Goal: Obtain resource: Download file/media

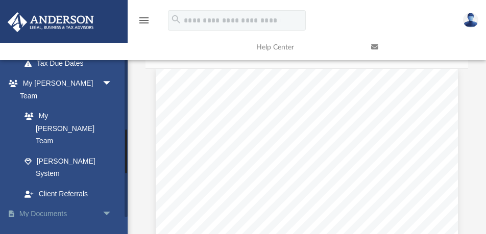
scroll to position [253, 0]
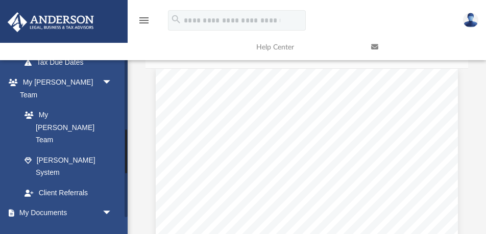
click link "Box"
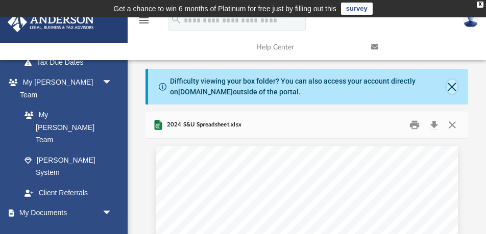
click button "Close"
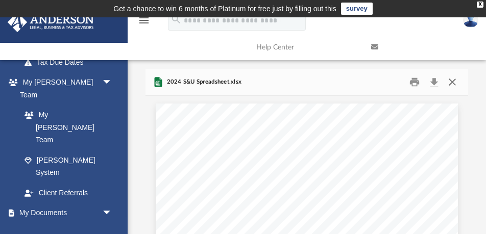
click button "Close"
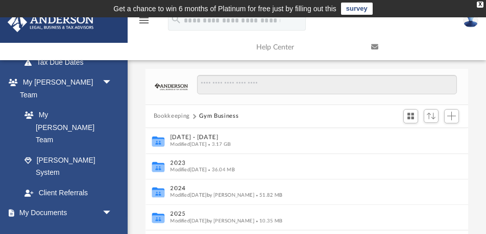
click button "Bookkeeping"
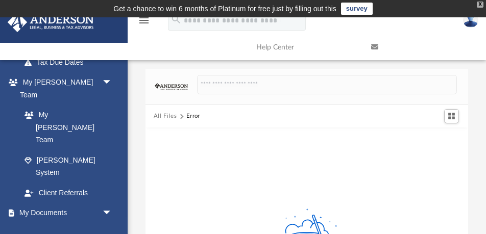
click div "X"
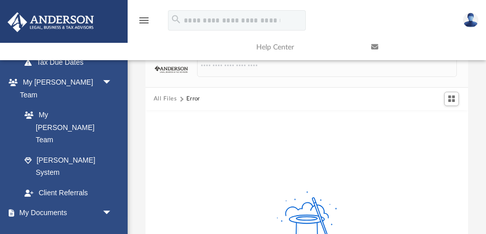
click button "All Files"
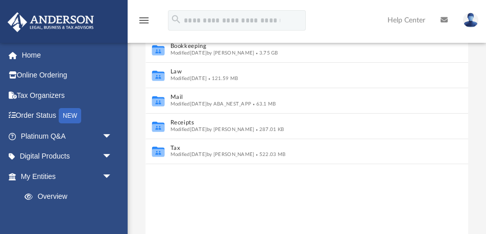
scroll to position [147, 0]
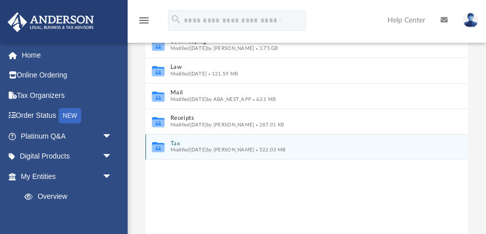
click at [178, 145] on button "Tax" at bounding box center [299, 143] width 259 height 7
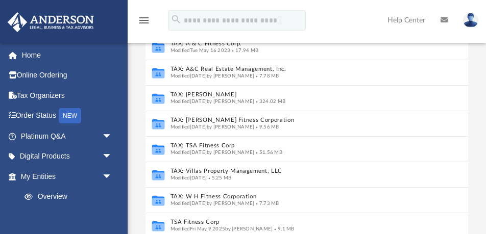
scroll to position [151, 0]
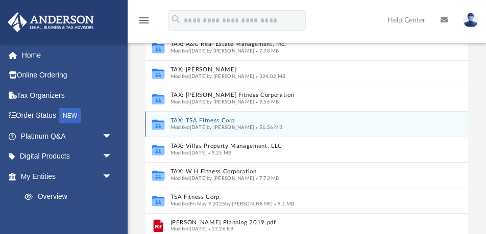
click at [204, 121] on button "TAX: TSA Fitness Corp" at bounding box center [299, 120] width 259 height 7
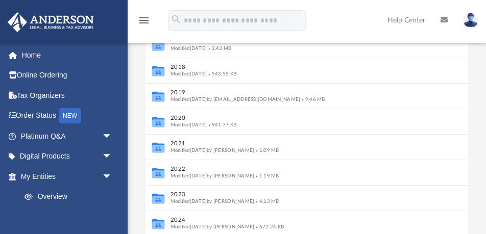
scroll to position [23, 0]
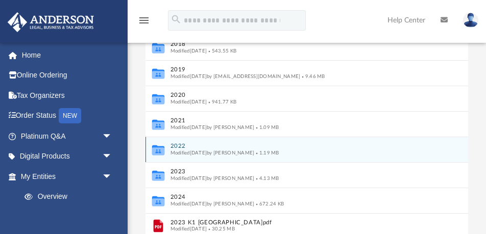
click at [180, 146] on button "2022" at bounding box center [299, 146] width 259 height 7
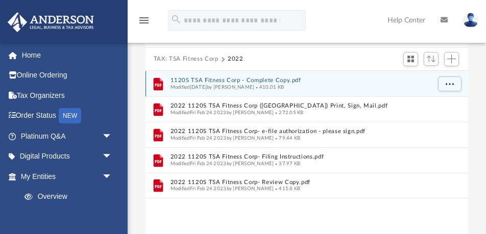
scroll to position [82, 0]
click at [207, 79] on button "1120S TSA Fitness Corp - Complete Copy.pdf" at bounding box center [299, 81] width 259 height 7
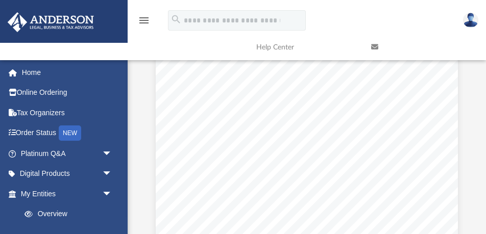
scroll to position [0, 0]
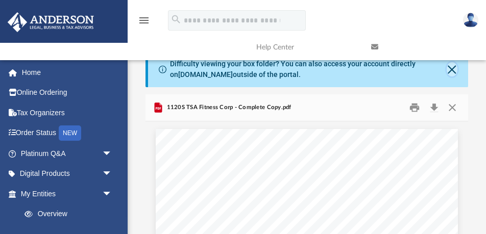
click at [452, 69] on button "Close" at bounding box center [452, 69] width 11 height 14
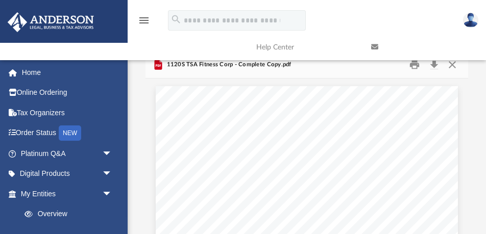
click at [435, 66] on link at bounding box center [420, 47] width 115 height 40
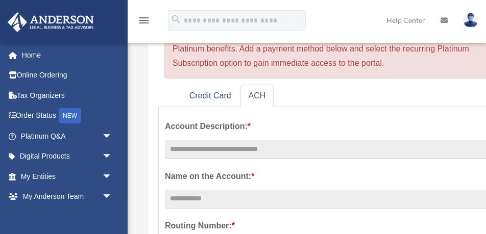
scroll to position [103, 0]
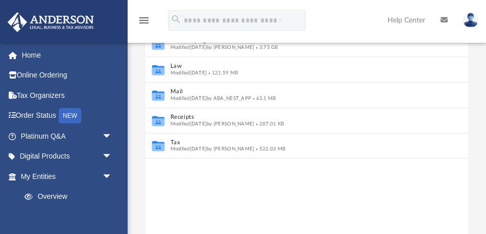
scroll to position [156, 0]
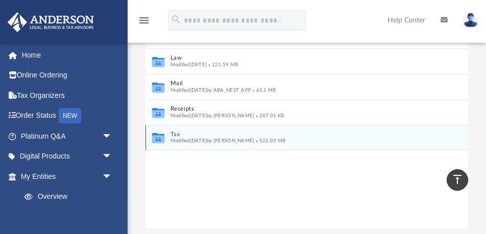
click at [180, 135] on button "Tax" at bounding box center [299, 134] width 259 height 7
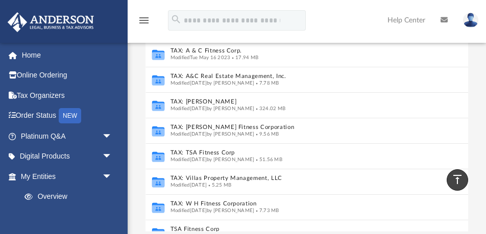
scroll to position [116, 0]
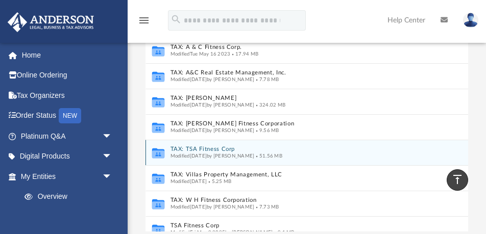
click at [188, 149] on button "TAX: TSA Fitness Corp" at bounding box center [299, 149] width 259 height 7
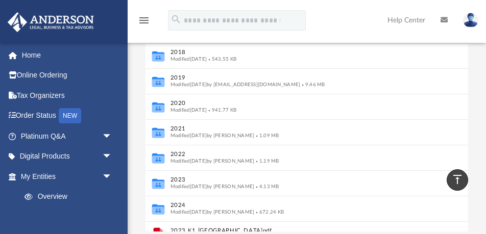
scroll to position [13, 0]
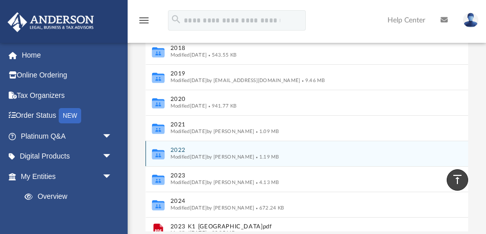
click at [180, 154] on span "Modified Thu Mar 9 2023 by Kaitlyn Smith" at bounding box center [212, 156] width 84 height 5
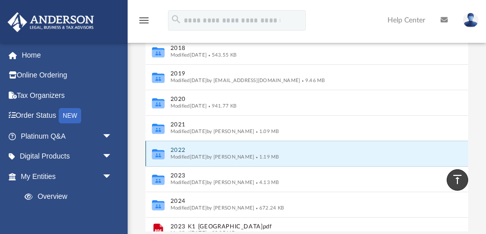
click at [179, 150] on button "2022" at bounding box center [299, 150] width 259 height 7
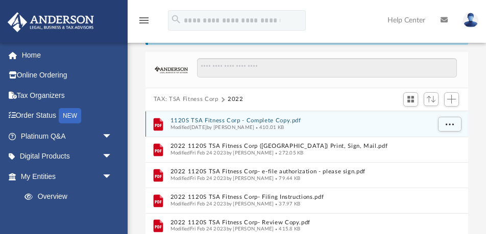
scroll to position [41, 0]
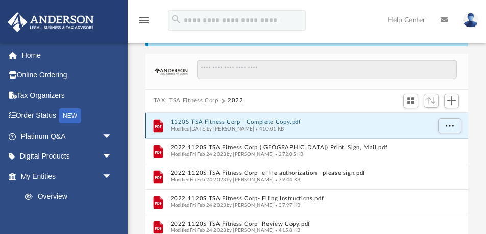
click at [232, 120] on button "1120S TSA Fitness Corp - Complete Copy.pdf" at bounding box center [299, 122] width 259 height 7
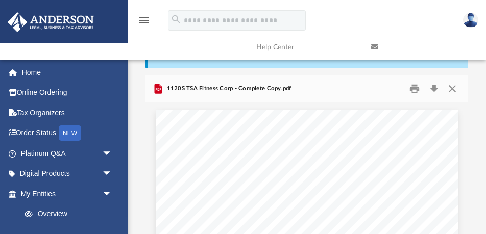
scroll to position [0, 0]
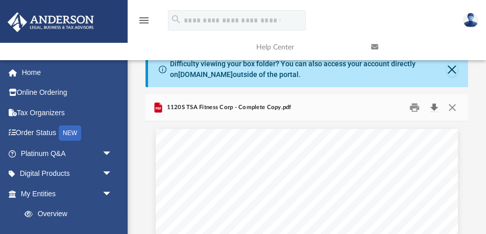
click at [435, 108] on button "Download" at bounding box center [434, 108] width 18 height 16
click at [450, 107] on button "Close" at bounding box center [452, 108] width 18 height 16
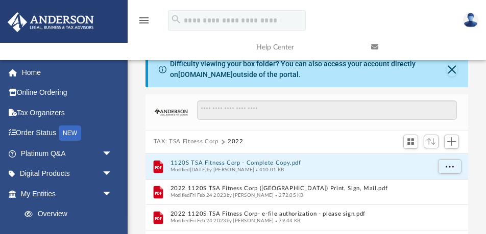
click at [210, 142] on button "TAX: TSA Fitness Corp" at bounding box center [186, 141] width 65 height 9
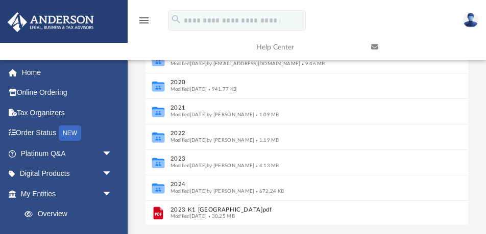
scroll to position [163, 0]
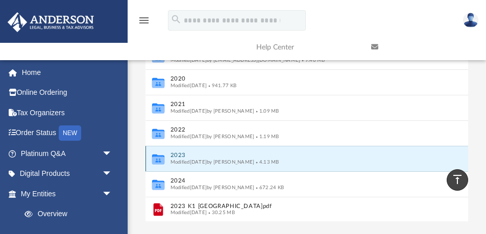
click at [183, 155] on button "2023" at bounding box center [299, 155] width 259 height 7
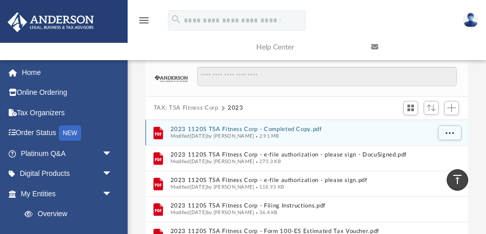
scroll to position [22, 0]
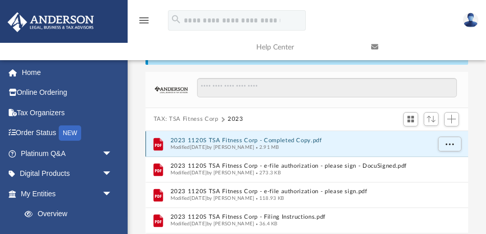
click at [204, 139] on button "2023 1120S TSA Fitness Corp - Completed Copy.pdf" at bounding box center [299, 140] width 259 height 7
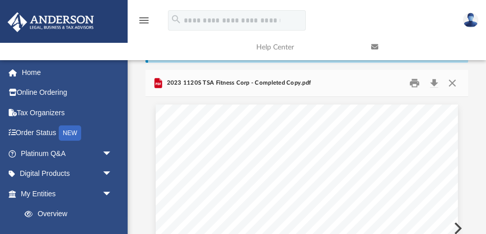
scroll to position [0, 0]
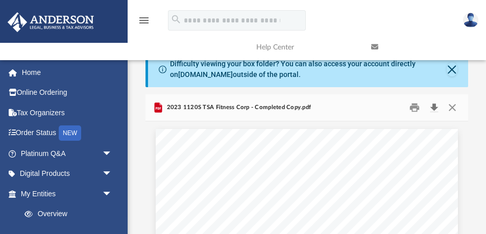
click at [433, 107] on button "Download" at bounding box center [434, 108] width 18 height 16
click at [451, 106] on button "Close" at bounding box center [452, 108] width 18 height 16
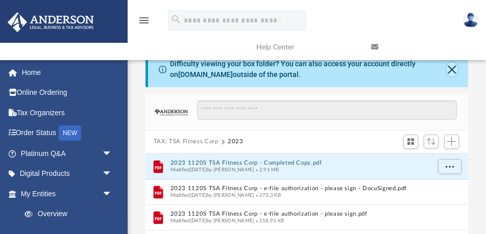
click at [451, 70] on button "Close" at bounding box center [452, 69] width 11 height 14
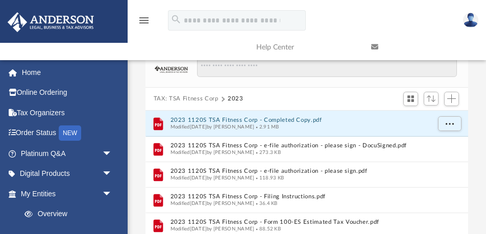
click at [200, 99] on button "TAX: TSA Fitness Corp" at bounding box center [186, 98] width 65 height 9
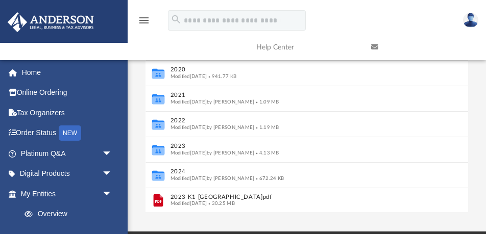
scroll to position [136, 0]
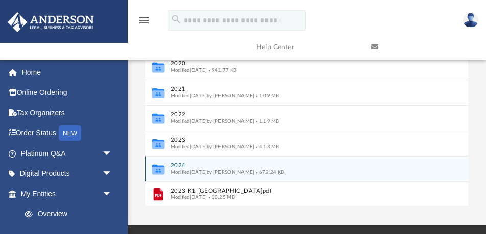
click at [205, 169] on span "Modified Tue May 13 2025 by Alex Price" at bounding box center [212, 171] width 84 height 5
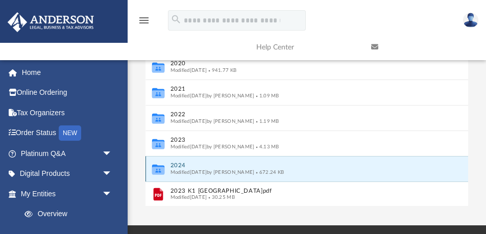
click at [180, 166] on button "2024" at bounding box center [299, 165] width 259 height 7
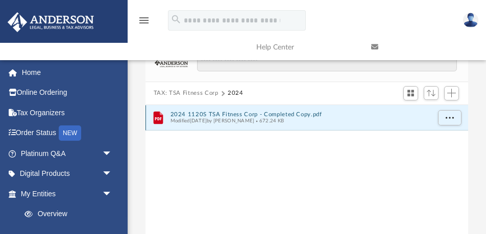
click at [274, 113] on button "2024 1120S TSA Fitness Corp - Completed Copy.pdf" at bounding box center [299, 114] width 259 height 7
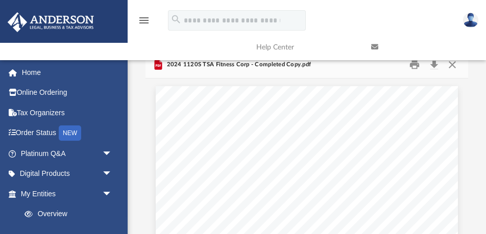
click at [432, 66] on link at bounding box center [420, 47] width 115 height 40
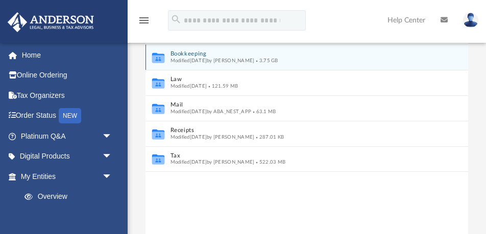
scroll to position [149, 0]
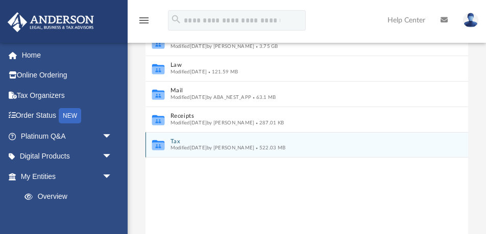
click at [178, 142] on button "Tax" at bounding box center [299, 141] width 259 height 7
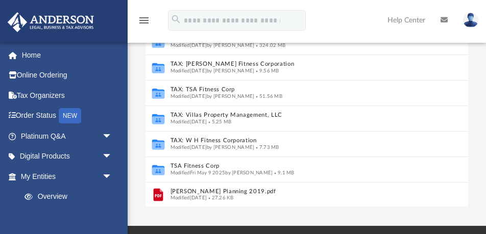
scroll to position [206, 0]
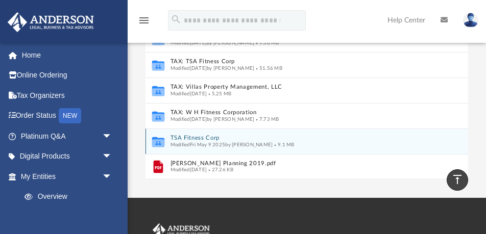
click at [188, 137] on button "TSA Fitness Corp" at bounding box center [299, 138] width 259 height 7
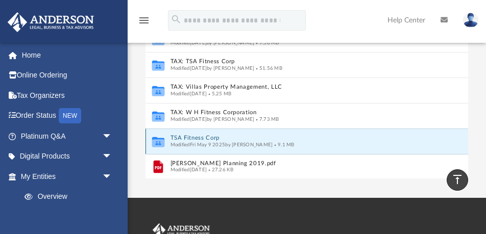
scroll to position [0, 0]
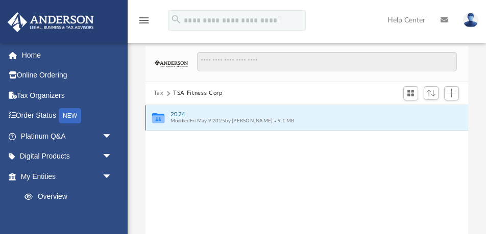
click at [184, 115] on button "2024" at bounding box center [299, 114] width 259 height 7
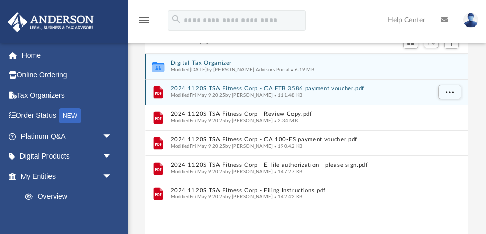
scroll to position [99, 0]
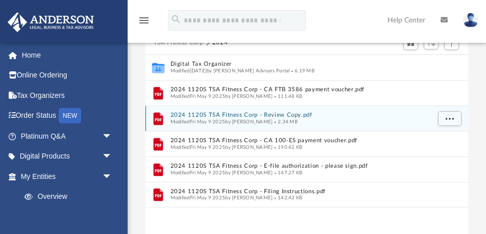
click at [220, 113] on button "2024 1120S TSA Fitness Corp - Review Copy.pdf" at bounding box center [299, 115] width 259 height 7
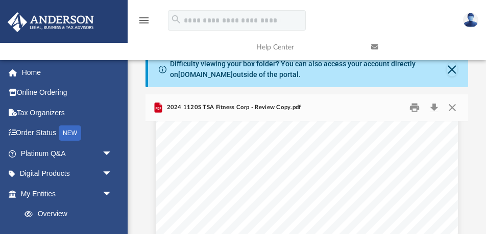
scroll to position [2738, 0]
click at [433, 109] on button "Download" at bounding box center [434, 108] width 18 height 16
click at [453, 69] on button "Close" at bounding box center [452, 69] width 11 height 14
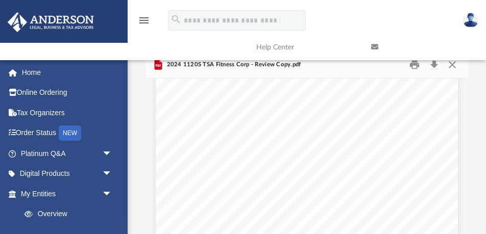
click at [452, 64] on link at bounding box center [420, 47] width 115 height 40
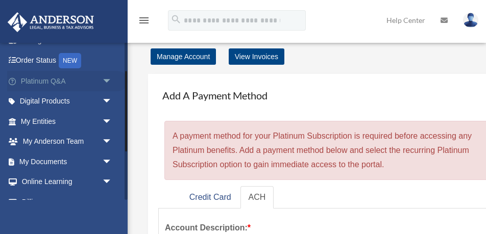
scroll to position [56, 0]
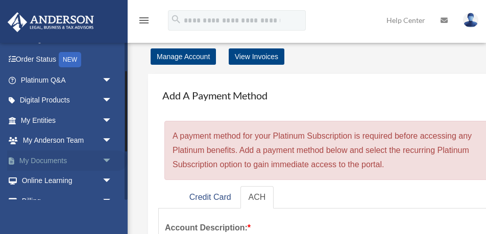
click at [107, 159] on span "arrow_drop_down" at bounding box center [112, 161] width 20 height 21
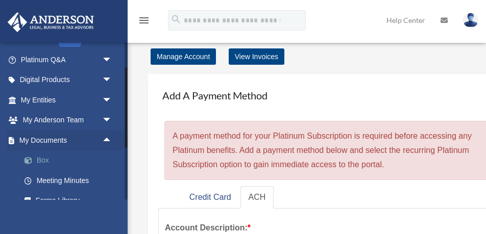
scroll to position [84, 0]
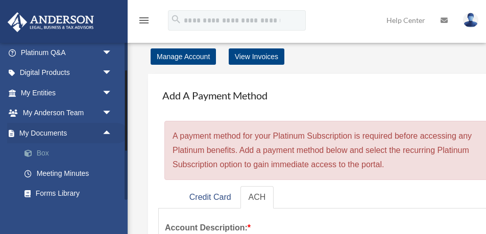
click at [42, 151] on link "Box" at bounding box center [70, 153] width 113 height 20
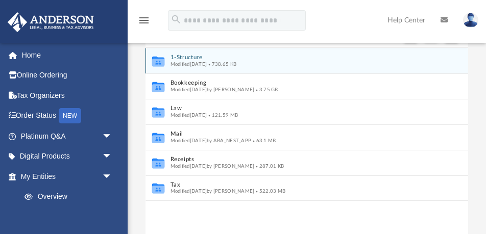
scroll to position [116, 0]
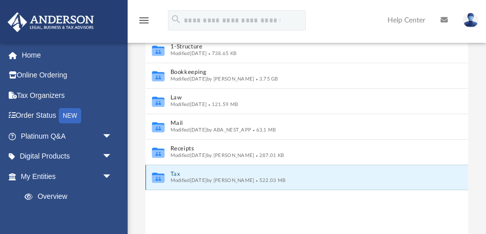
click at [179, 174] on button "Tax" at bounding box center [299, 173] width 259 height 7
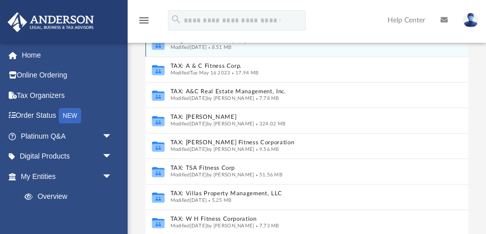
scroll to position [140, 0]
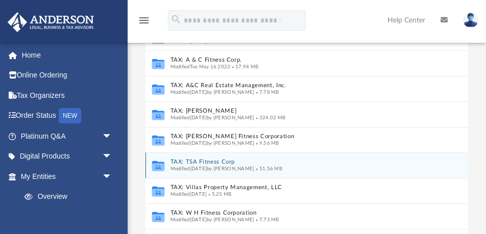
click at [190, 163] on button "TAX: TSA Fitness Corp" at bounding box center [299, 162] width 259 height 7
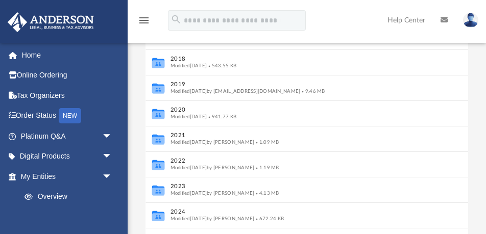
scroll to position [135, 0]
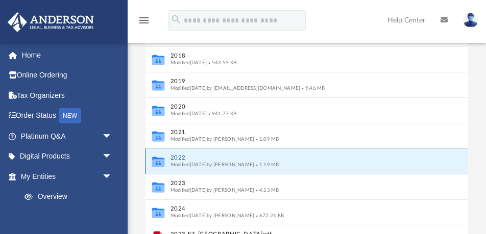
click at [182, 159] on button "2022" at bounding box center [299, 158] width 259 height 7
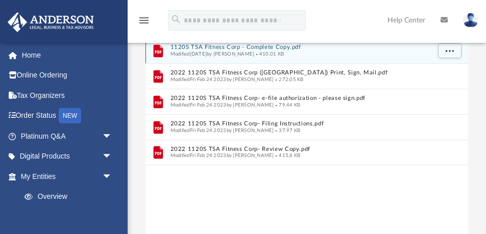
scroll to position [0, 0]
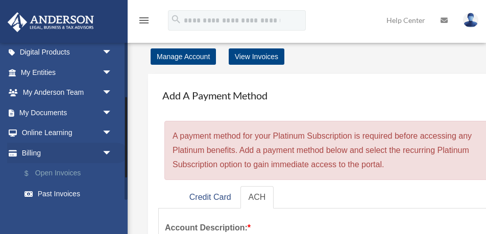
scroll to position [100, 0]
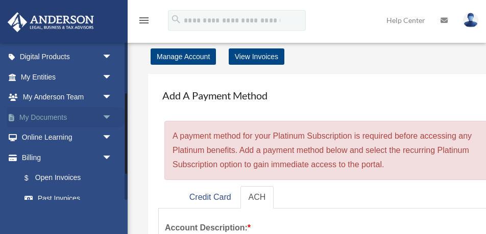
click at [108, 116] on span "arrow_drop_down" at bounding box center [112, 117] width 20 height 21
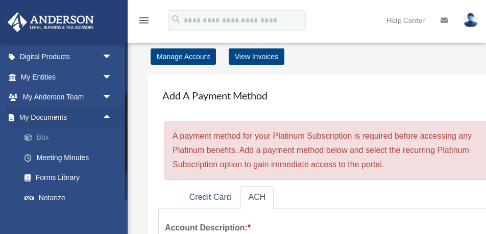
click at [43, 138] on link "Box" at bounding box center [70, 138] width 113 height 20
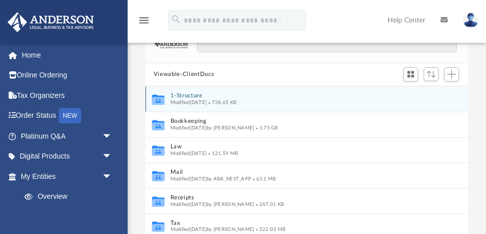
scroll to position [69, 0]
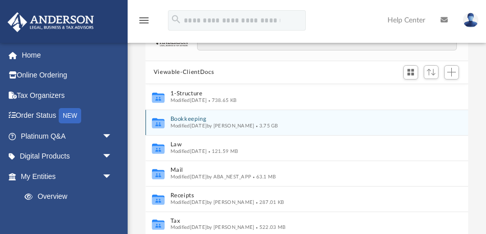
click at [192, 120] on button "Bookkeeping" at bounding box center [299, 119] width 259 height 7
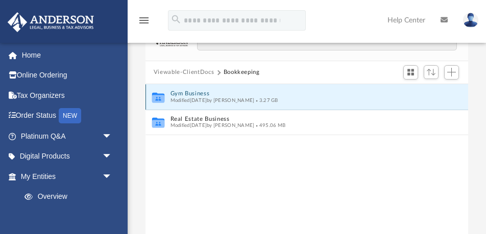
click at [189, 94] on button "Gym Business" at bounding box center [299, 93] width 259 height 7
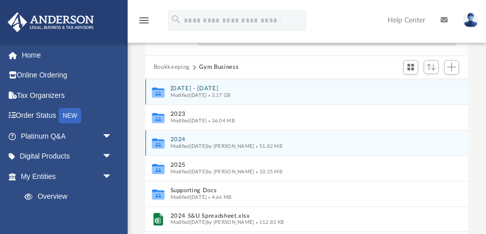
scroll to position [67, 0]
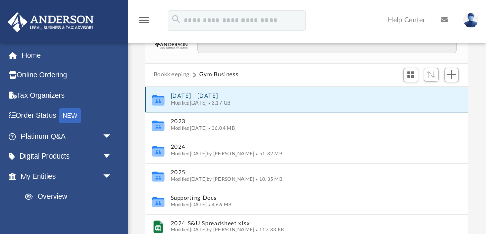
click at [199, 96] on button "[DATE] - [DATE]" at bounding box center [299, 96] width 259 height 7
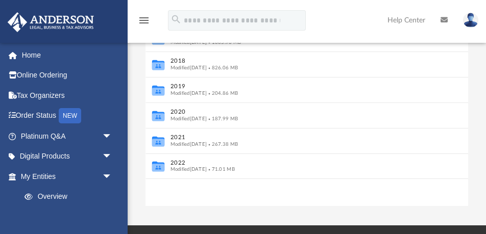
scroll to position [186, 0]
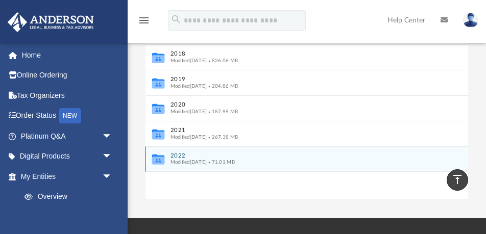
click at [184, 154] on button "2022" at bounding box center [299, 155] width 259 height 7
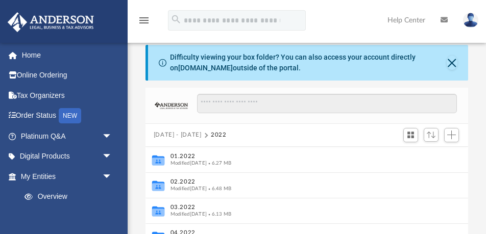
scroll to position [0, 0]
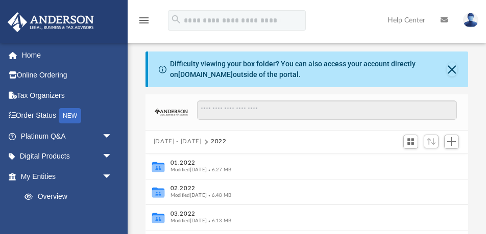
click at [178, 140] on button "2016 - 2022" at bounding box center [178, 141] width 48 height 9
click at [174, 141] on button "Gym Business" at bounding box center [173, 141] width 39 height 9
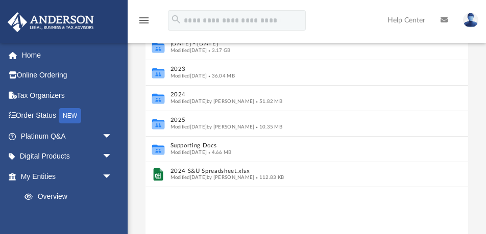
scroll to position [124, 0]
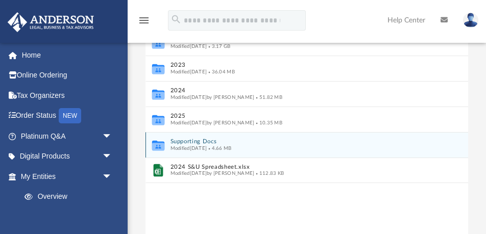
click at [178, 142] on button "Supporting Docs" at bounding box center [299, 141] width 259 height 7
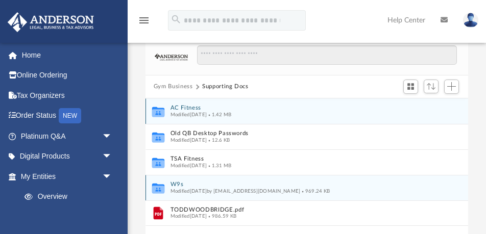
scroll to position [55, 0]
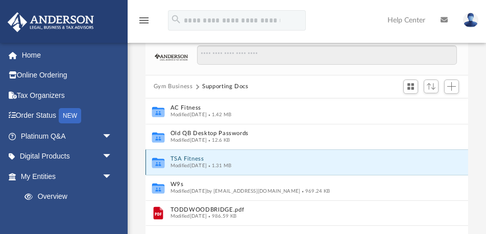
click at [183, 158] on button "TSA Fitness" at bounding box center [299, 159] width 259 height 7
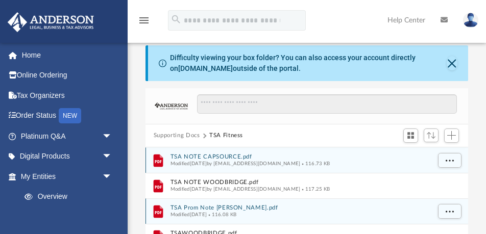
scroll to position [0, 0]
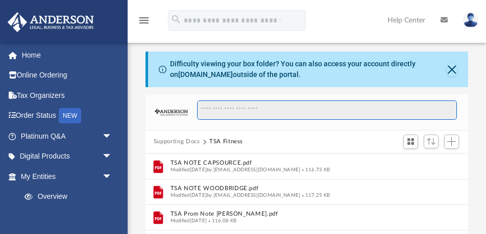
click at [240, 110] on input "Search files and folders" at bounding box center [327, 110] width 260 height 19
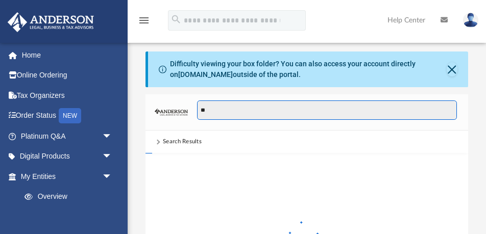
type input "*"
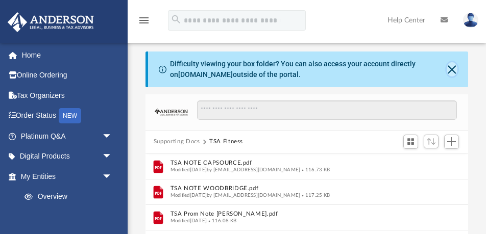
click at [452, 68] on button "Close" at bounding box center [452, 69] width 11 height 14
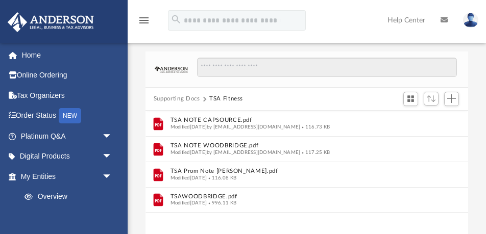
click at [180, 99] on button "Supporting Docs" at bounding box center [177, 98] width 46 height 9
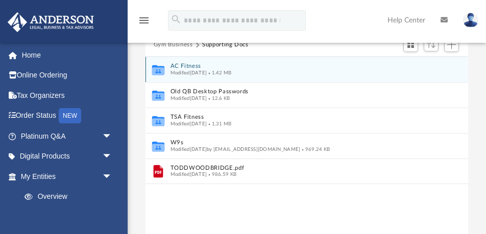
scroll to position [55, 0]
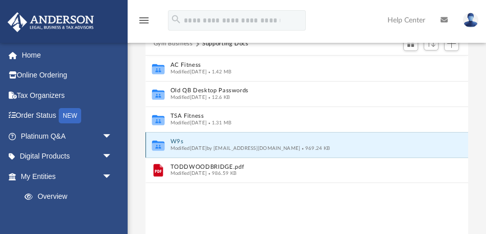
click at [177, 140] on button "W9s" at bounding box center [299, 141] width 259 height 7
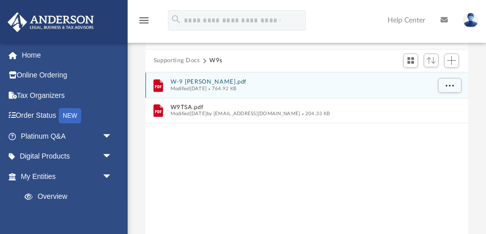
scroll to position [0, 0]
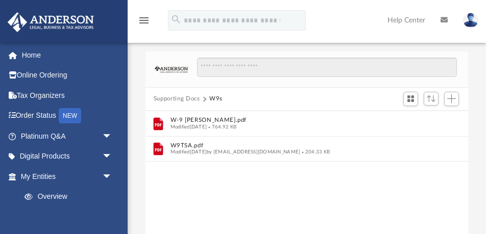
click at [189, 98] on button "Supporting Docs" at bounding box center [177, 98] width 46 height 9
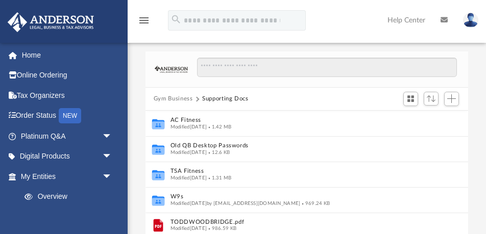
click at [181, 98] on button "Gym Business" at bounding box center [173, 98] width 39 height 9
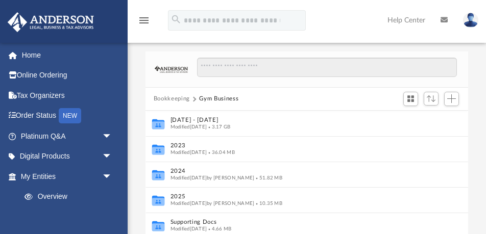
click at [174, 98] on button "Bookkeeping" at bounding box center [172, 98] width 36 height 9
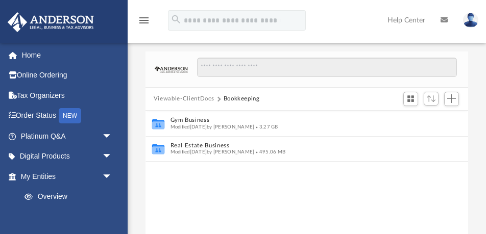
click at [175, 99] on button "Viewable-ClientDocs" at bounding box center [184, 98] width 60 height 9
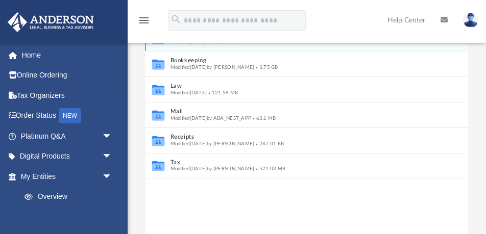
scroll to position [87, 0]
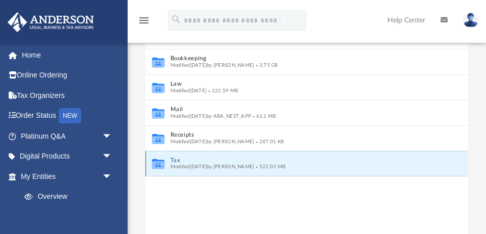
click at [175, 160] on button "Tax" at bounding box center [299, 160] width 259 height 7
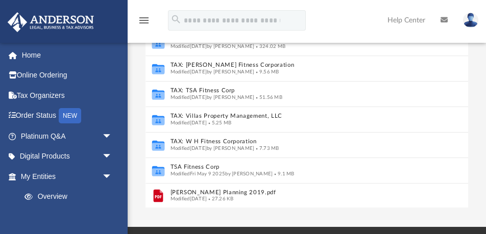
scroll to position [136, 0]
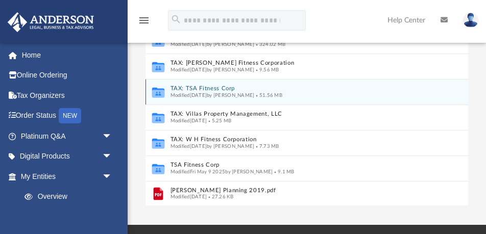
click at [192, 89] on button "TAX: TSA Fitness Corp" at bounding box center [299, 88] width 259 height 7
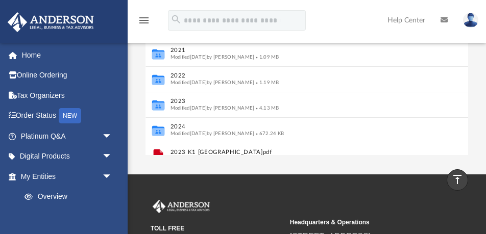
scroll to position [0, 0]
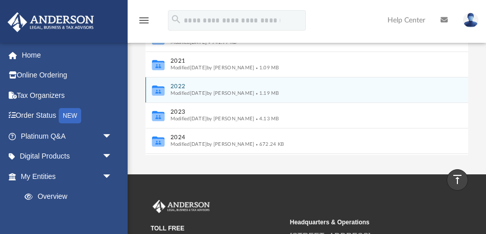
click at [180, 86] on button "2022" at bounding box center [299, 86] width 259 height 7
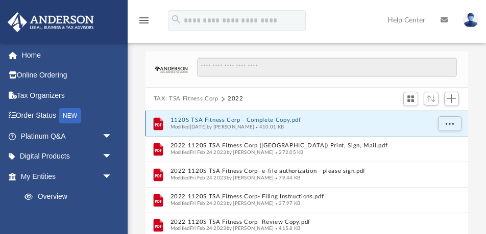
click at [198, 121] on button "1120S TSA Fitness Corp - Complete Copy.pdf" at bounding box center [299, 120] width 259 height 7
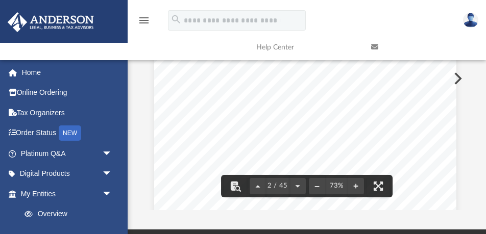
scroll to position [493, 2]
click at [236, 185] on button "File preview" at bounding box center [235, 186] width 22 height 22
click at [237, 188] on button "File preview" at bounding box center [235, 186] width 22 height 22
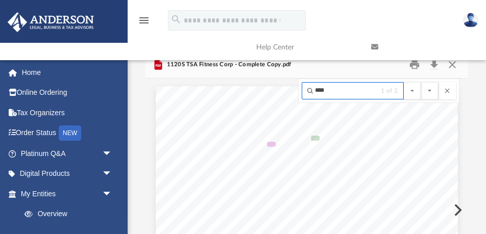
scroll to position [4502, 0]
type input "*****"
click at [421, 82] on button "File preview" at bounding box center [429, 90] width 17 height 17
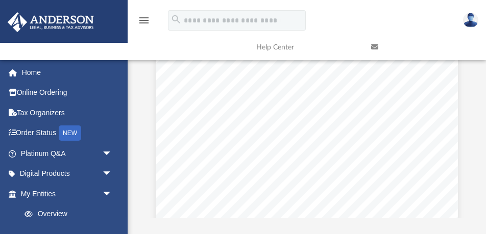
scroll to position [0, 0]
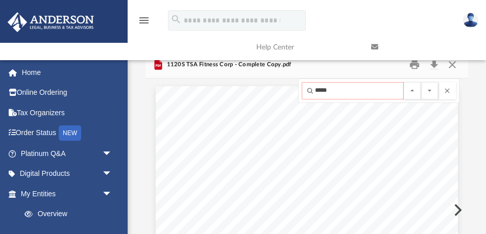
click at [340, 92] on input "*****" at bounding box center [353, 90] width 102 height 17
type input "*****"
click at [421, 82] on button "File preview" at bounding box center [429, 90] width 17 height 17
click at [430, 92] on button "File preview" at bounding box center [429, 90] width 17 height 17
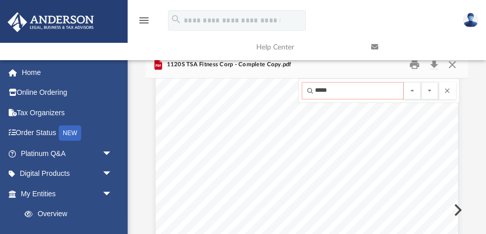
click at [311, 91] on input "*****" at bounding box center [353, 90] width 102 height 17
click at [413, 91] on button "File preview" at bounding box center [412, 90] width 17 height 17
click at [445, 89] on button "File preview" at bounding box center [446, 90] width 17 height 17
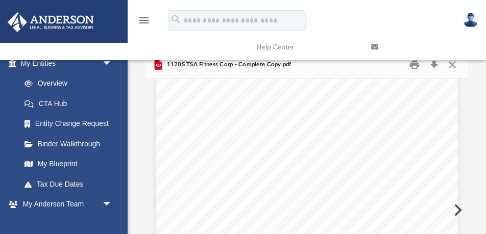
scroll to position [3247, 0]
click at [453, 64] on link at bounding box center [420, 47] width 115 height 40
click at [452, 64] on link at bounding box center [420, 47] width 115 height 40
click at [454, 61] on link at bounding box center [420, 47] width 115 height 40
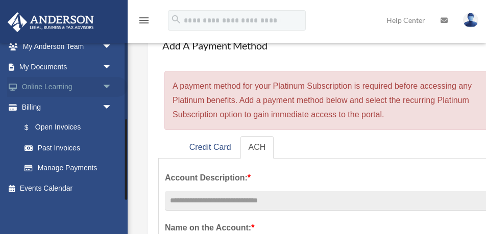
scroll to position [52, 0]
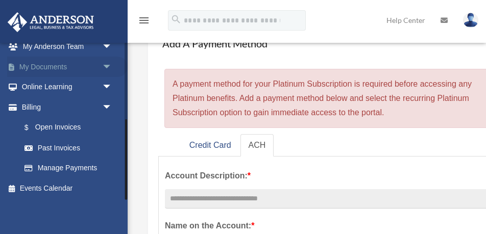
click at [106, 67] on span "arrow_drop_down" at bounding box center [112, 67] width 20 height 21
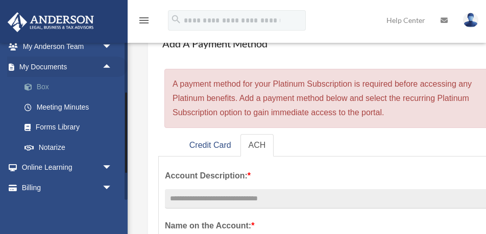
click at [43, 87] on link "Box" at bounding box center [70, 87] width 113 height 20
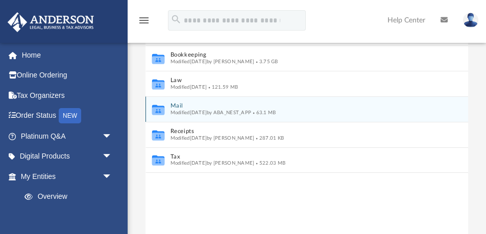
scroll to position [135, 0]
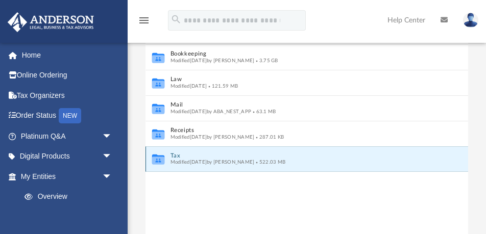
click at [178, 156] on button "Tax" at bounding box center [299, 155] width 259 height 7
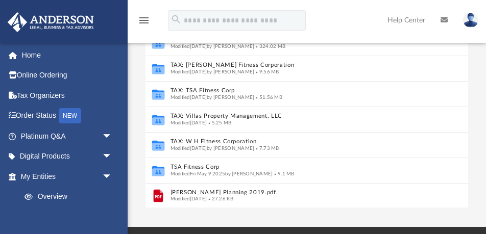
scroll to position [180, 0]
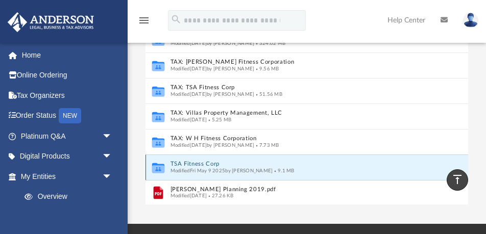
click at [181, 164] on button "TSA Fitness Corp" at bounding box center [299, 164] width 259 height 7
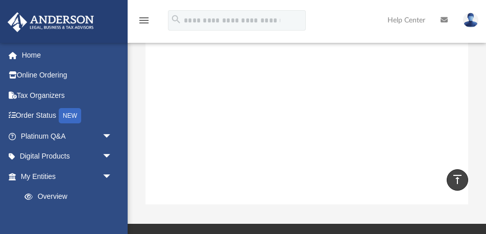
scroll to position [0, 0]
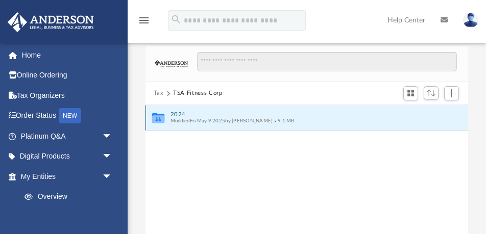
click at [176, 114] on button "2024" at bounding box center [299, 114] width 259 height 7
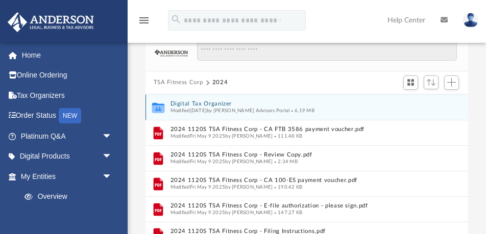
scroll to position [59, 0]
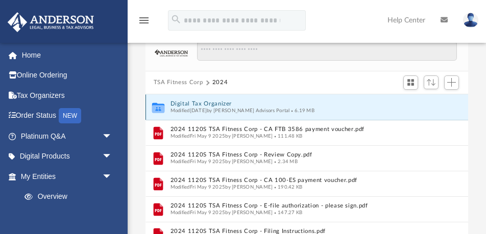
click at [180, 104] on button "Digital Tax Organizer" at bounding box center [299, 104] width 259 height 7
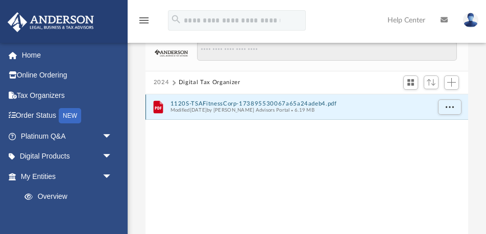
click at [186, 103] on button "1120S-TSAFitnessCorp-173895530067a65a24adeb4.pdf" at bounding box center [299, 103] width 259 height 7
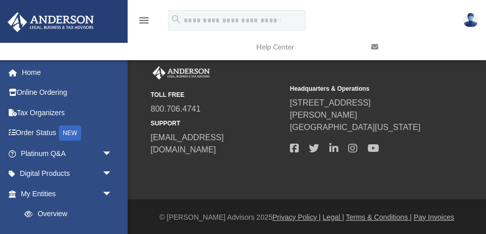
scroll to position [365, 0]
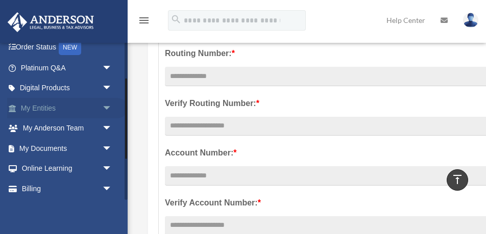
scroll to position [72, 0]
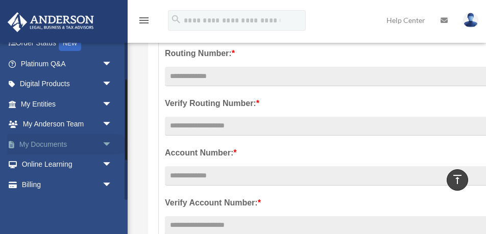
click at [106, 143] on span "arrow_drop_down" at bounding box center [112, 144] width 20 height 21
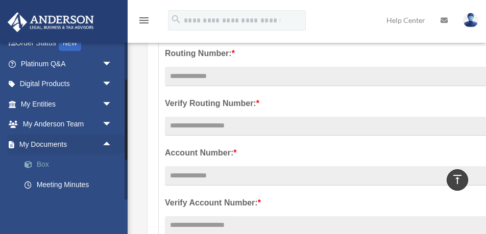
click at [46, 163] on link "Box" at bounding box center [70, 165] width 113 height 20
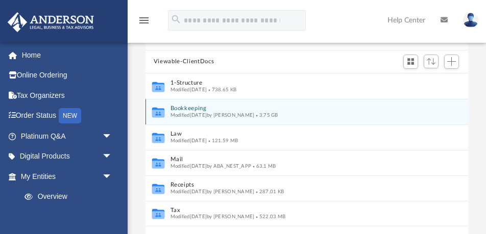
scroll to position [82, 0]
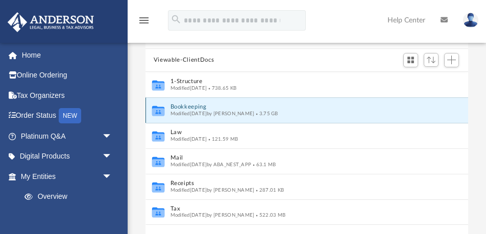
click at [185, 109] on button "Bookkeeping" at bounding box center [299, 107] width 259 height 7
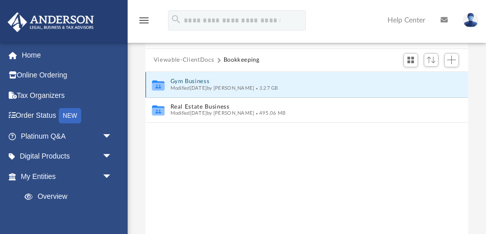
click at [181, 81] on button "Gym Business" at bounding box center [299, 81] width 259 height 7
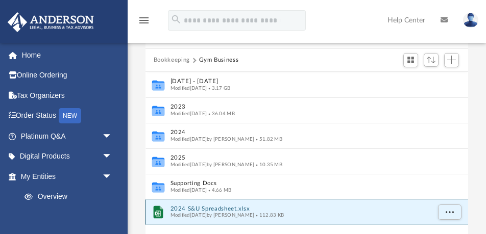
click at [202, 210] on button "2024 S&U Spreadsheet.xlsx" at bounding box center [299, 208] width 259 height 7
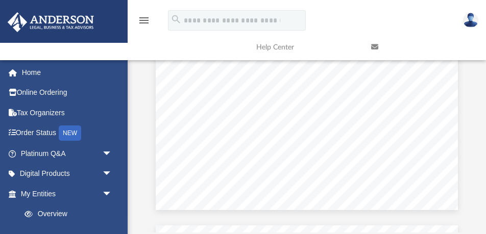
scroll to position [0, 0]
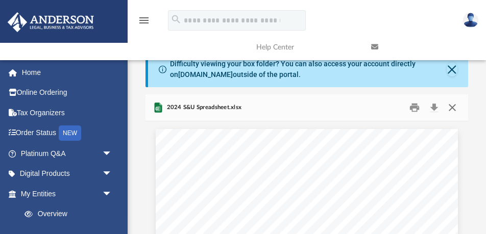
click at [451, 107] on button "Close" at bounding box center [452, 108] width 18 height 16
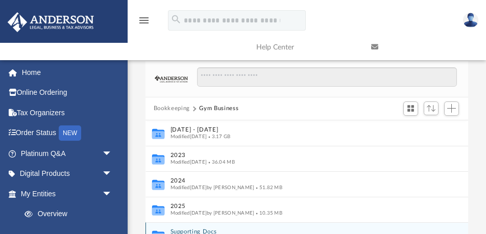
scroll to position [33, 0]
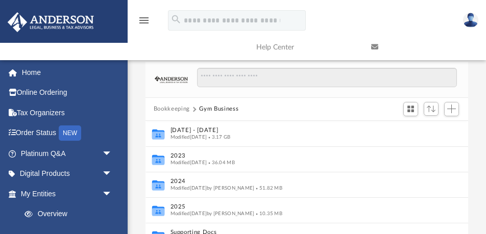
click at [179, 109] on button "Bookkeeping" at bounding box center [172, 109] width 36 height 9
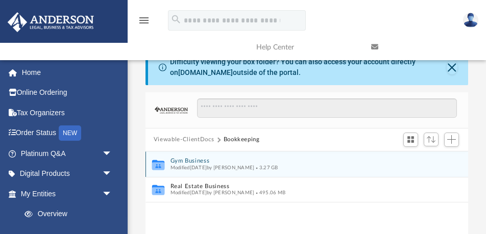
scroll to position [3, 0]
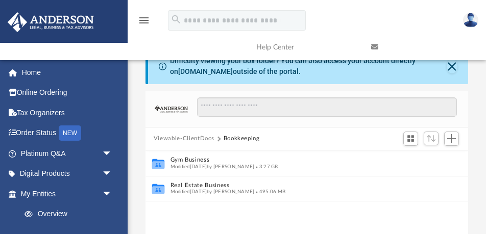
click at [180, 137] on button "Viewable-ClientDocs" at bounding box center [184, 138] width 60 height 9
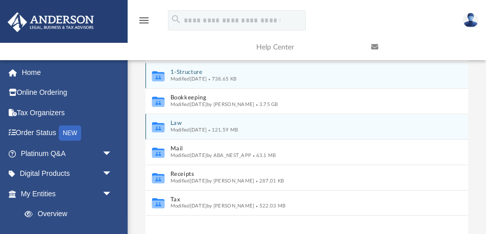
scroll to position [92, 0]
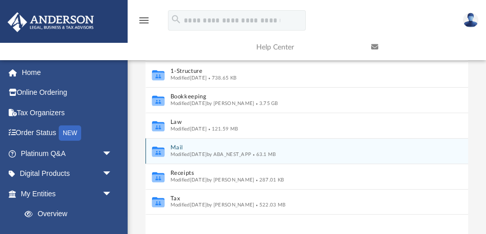
click at [177, 148] on button "Mail" at bounding box center [299, 147] width 259 height 7
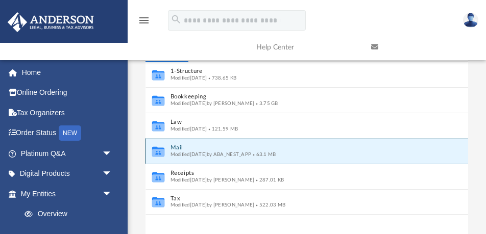
click at [177, 148] on button "Mail" at bounding box center [299, 147] width 259 height 7
click at [182, 147] on button "Mail" at bounding box center [299, 147] width 259 height 7
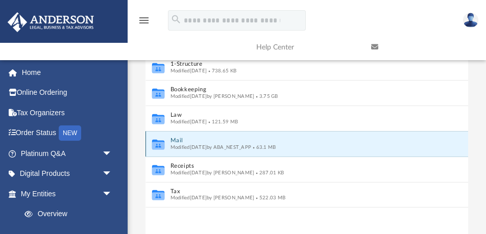
scroll to position [107, 0]
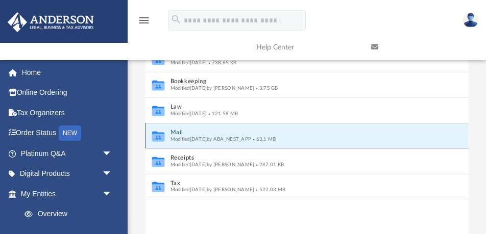
click at [179, 131] on button "Mail" at bounding box center [299, 132] width 259 height 7
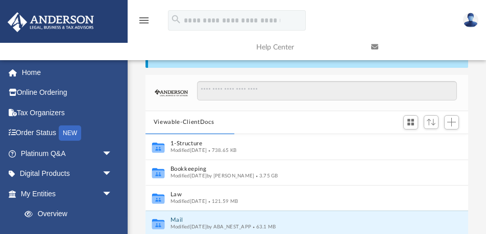
scroll to position [12, 0]
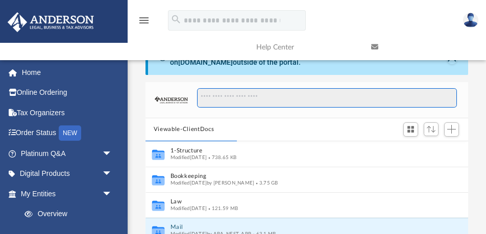
click at [221, 100] on input "Search files and folders" at bounding box center [327, 97] width 260 height 19
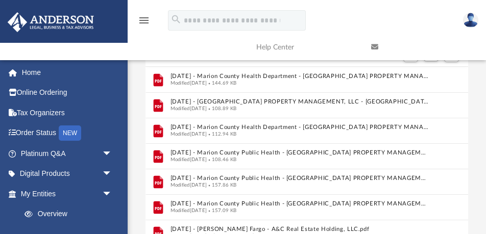
scroll to position [0, 0]
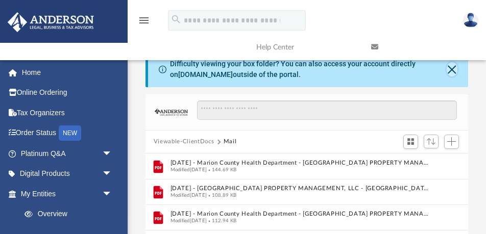
click at [452, 68] on button "Close" at bounding box center [452, 69] width 11 height 14
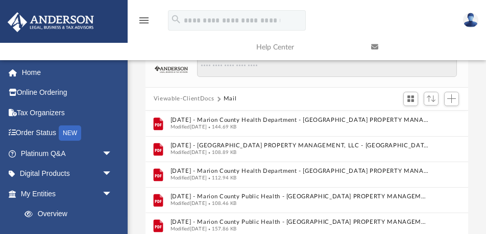
click at [202, 99] on button "Viewable-ClientDocs" at bounding box center [184, 98] width 60 height 9
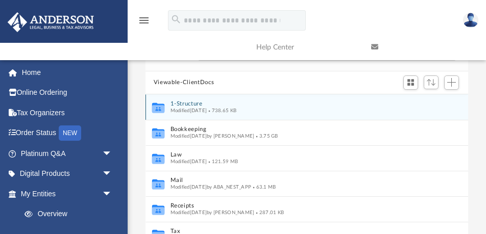
scroll to position [14, 0]
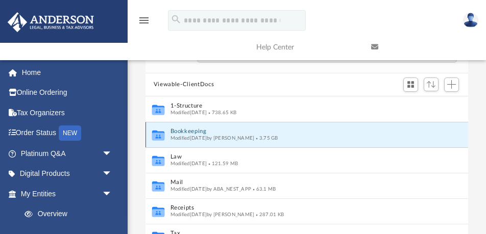
click at [198, 131] on button "Bookkeeping" at bounding box center [299, 131] width 259 height 7
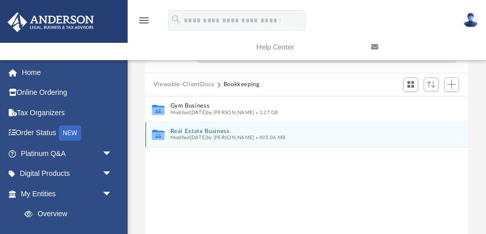
click at [192, 130] on button "Real Estate Business" at bounding box center [299, 131] width 259 height 7
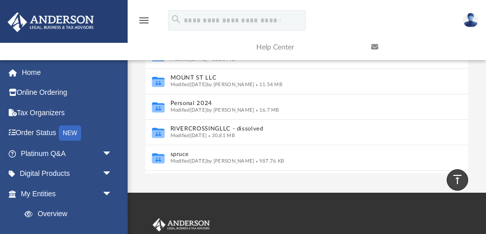
scroll to position [13, 0]
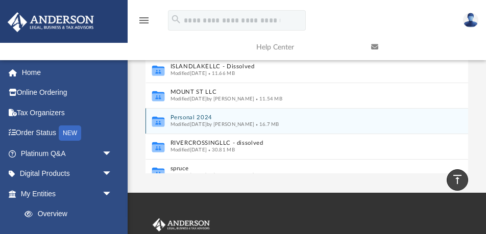
click at [192, 117] on button "Personal 2024" at bounding box center [299, 117] width 259 height 7
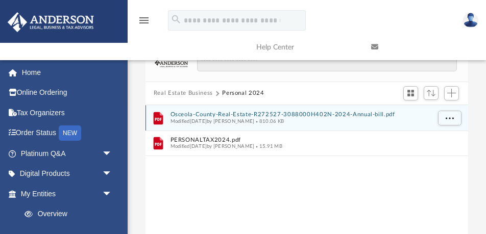
scroll to position [0, 0]
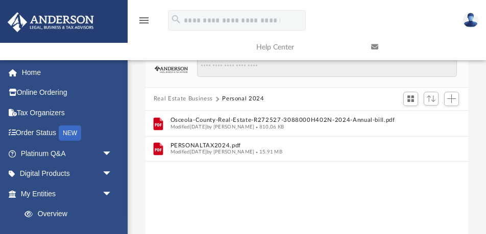
click at [195, 99] on button "Real Estate Business" at bounding box center [183, 98] width 59 height 9
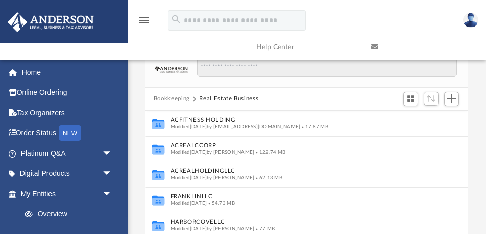
click at [178, 100] on button "Bookkeeping" at bounding box center [172, 98] width 36 height 9
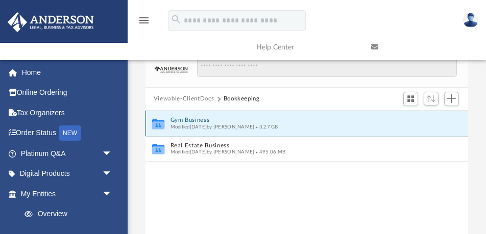
click at [182, 120] on button "Gym Business" at bounding box center [299, 120] width 259 height 7
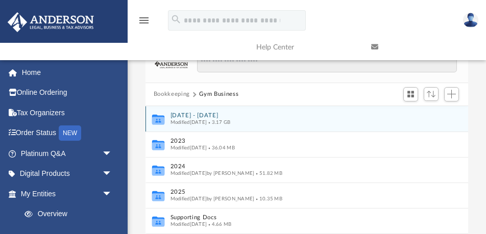
scroll to position [5, 0]
click at [180, 115] on button "[DATE] - [DATE]" at bounding box center [299, 115] width 259 height 7
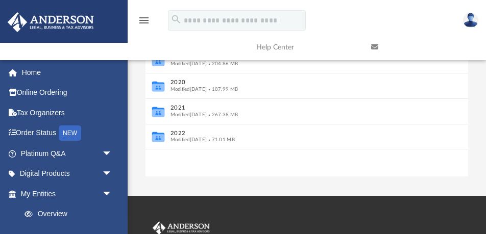
scroll to position [169, 0]
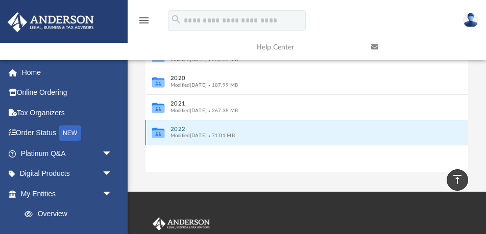
click at [180, 128] on button "2022" at bounding box center [299, 129] width 259 height 7
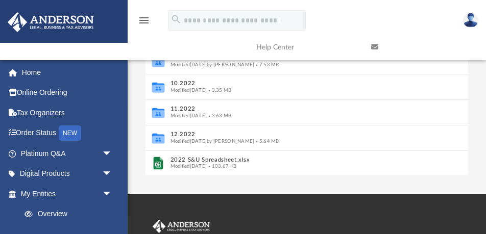
scroll to position [168, 0]
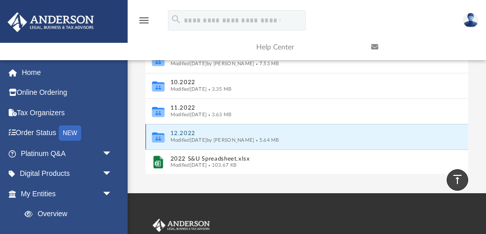
click at [189, 134] on button "12.2022" at bounding box center [299, 133] width 259 height 7
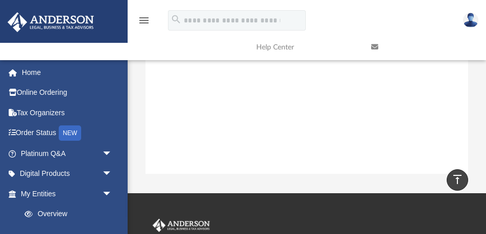
scroll to position [0, 0]
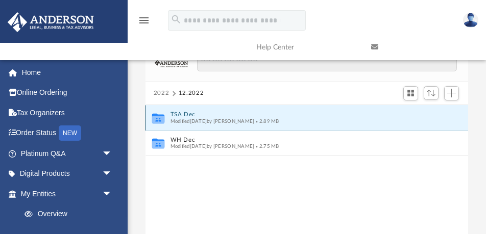
click at [183, 114] on button "TSA Dec" at bounding box center [299, 114] width 259 height 7
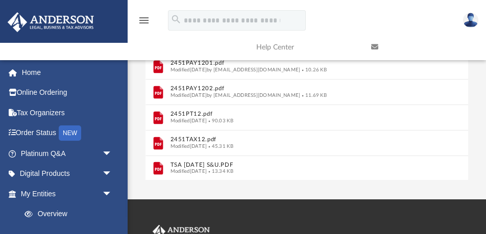
scroll to position [164, 0]
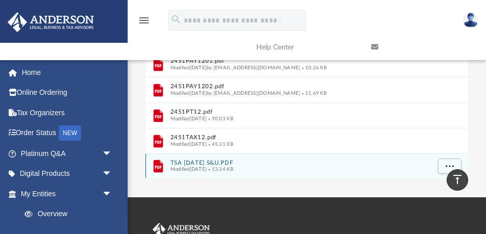
click at [195, 161] on button "TSA DEC 2022 S&U.PDF" at bounding box center [299, 162] width 259 height 7
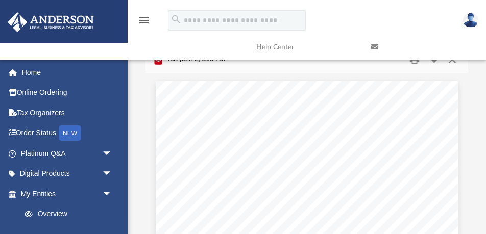
scroll to position [0, 0]
click at [450, 64] on link at bounding box center [420, 47] width 115 height 40
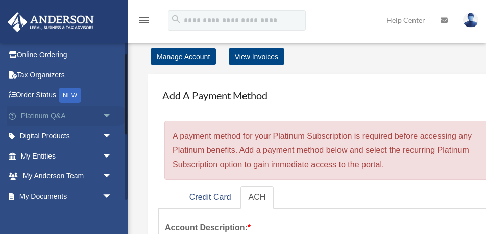
scroll to position [22, 0]
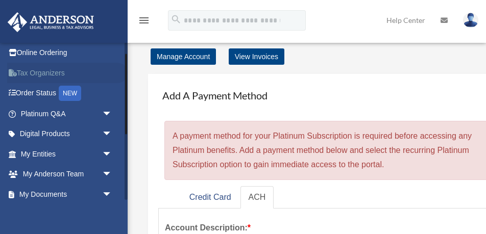
click at [56, 73] on link "Tax Organizers" at bounding box center [67, 73] width 120 height 20
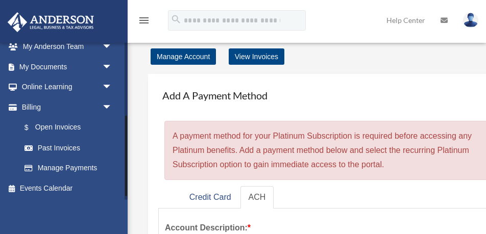
scroll to position [150, 0]
click at [105, 65] on span "arrow_drop_down" at bounding box center [112, 67] width 20 height 21
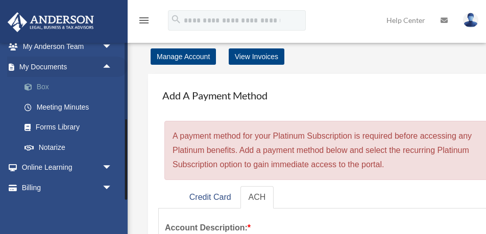
click at [44, 85] on link "Box" at bounding box center [70, 87] width 113 height 20
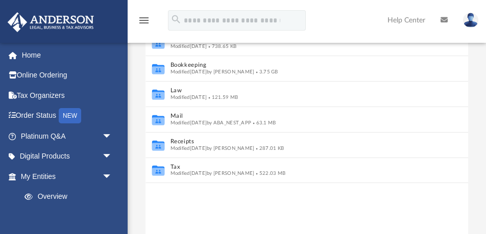
scroll to position [127, 0]
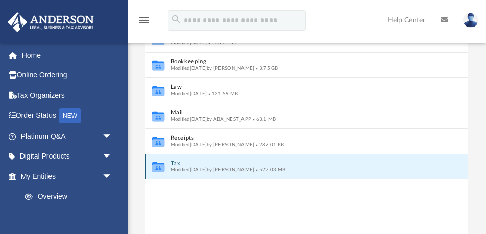
click at [177, 164] on button "Tax" at bounding box center [299, 163] width 259 height 7
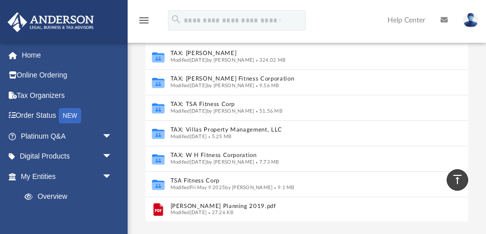
scroll to position [161, 0]
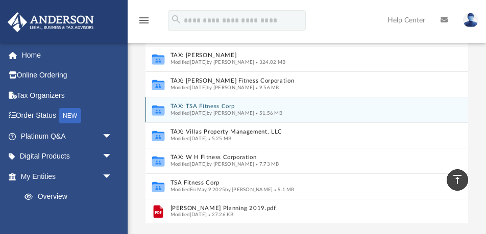
click at [194, 107] on button "TAX: TSA Fitness Corp" at bounding box center [299, 106] width 259 height 7
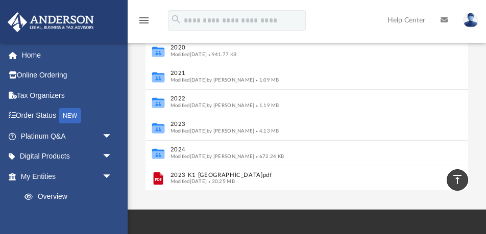
scroll to position [196, 0]
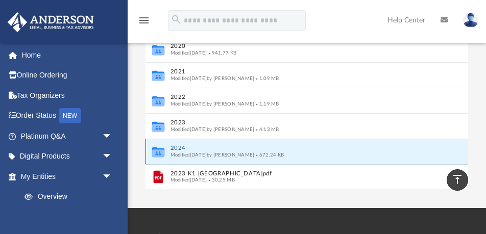
click at [181, 148] on button "2024" at bounding box center [299, 148] width 259 height 7
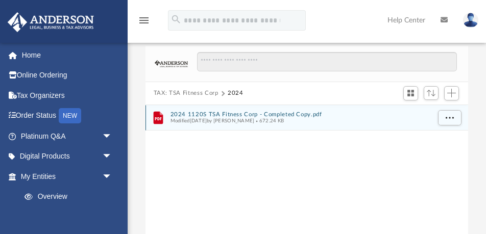
scroll to position [56, 0]
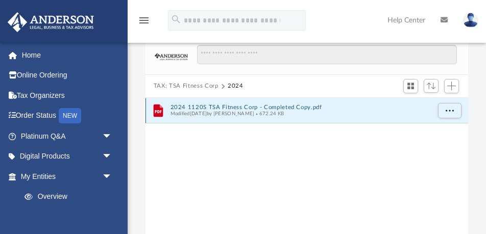
click at [195, 108] on button "2024 1120S TSA Fitness Corp - Completed Copy.pdf" at bounding box center [299, 107] width 259 height 7
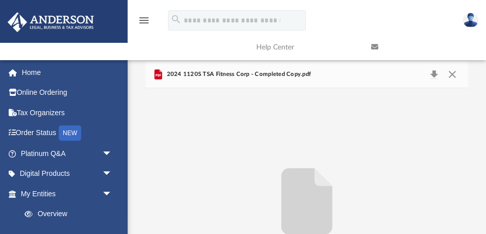
scroll to position [0, 0]
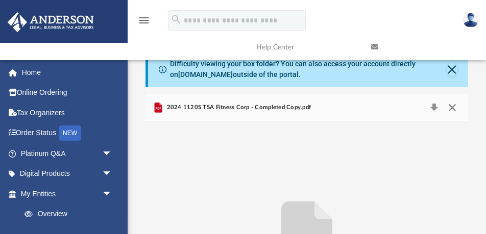
click at [450, 109] on button "Close" at bounding box center [452, 108] width 18 height 14
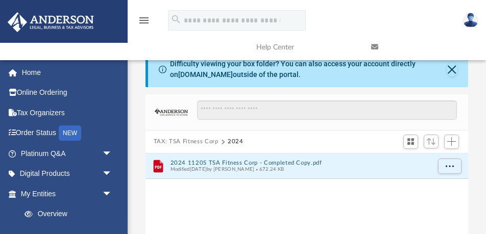
click at [194, 140] on button "TAX: TSA Fitness Corp" at bounding box center [186, 141] width 65 height 9
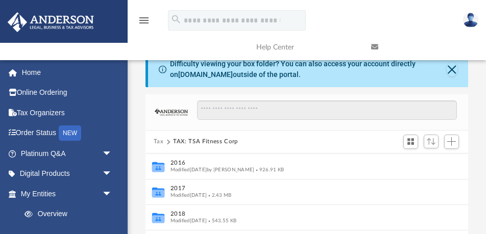
click at [159, 141] on button "Tax" at bounding box center [159, 141] width 10 height 9
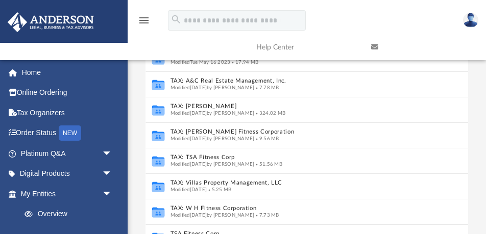
scroll to position [127, 0]
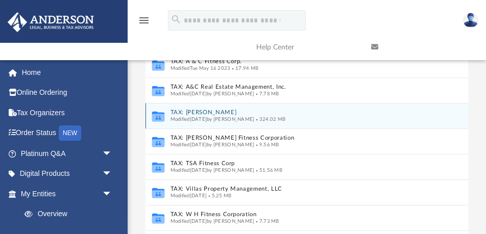
click at [180, 110] on button "TAX: [PERSON_NAME]" at bounding box center [299, 112] width 259 height 7
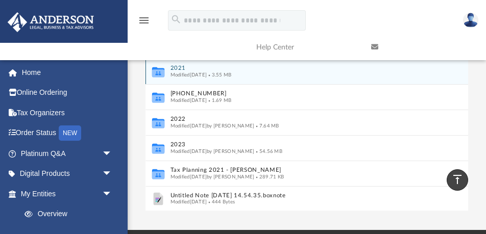
scroll to position [175, 0]
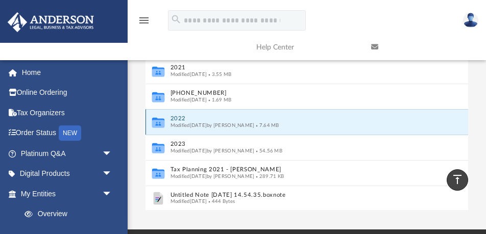
click at [179, 118] on button "2022" at bounding box center [299, 118] width 259 height 7
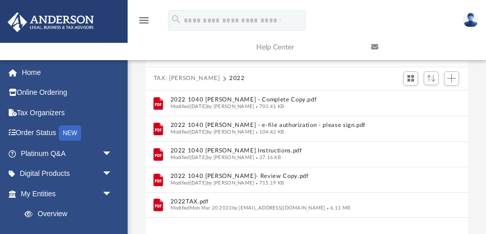
scroll to position [63, 0]
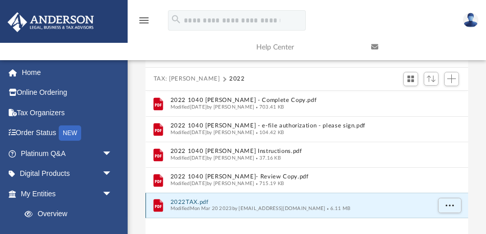
click at [185, 201] on button "2022TAX.pdf" at bounding box center [299, 202] width 259 height 7
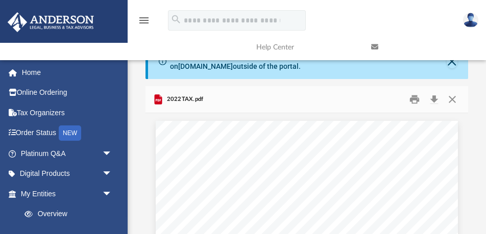
scroll to position [0, 0]
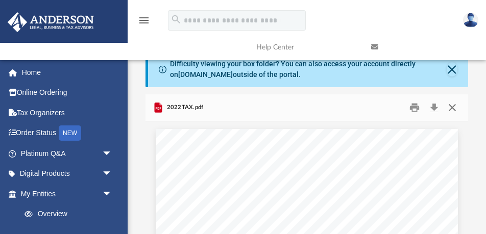
click at [451, 106] on button "Close" at bounding box center [452, 108] width 18 height 16
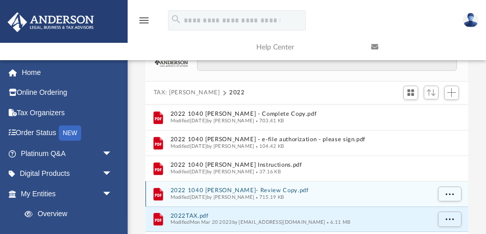
scroll to position [48, 0]
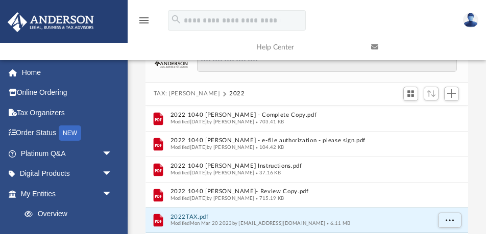
click at [190, 92] on button "TAX: [PERSON_NAME]" at bounding box center [187, 93] width 66 height 9
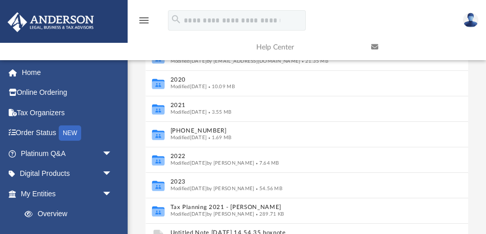
scroll to position [146, 0]
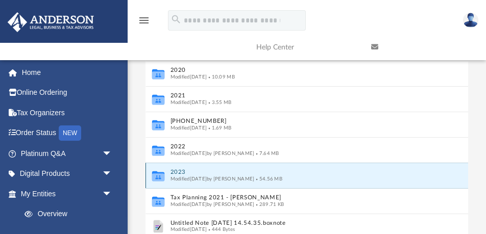
click at [182, 172] on button "2023" at bounding box center [299, 172] width 259 height 7
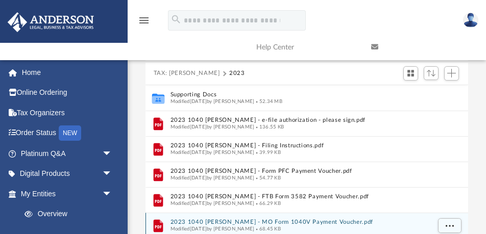
scroll to position [62, 0]
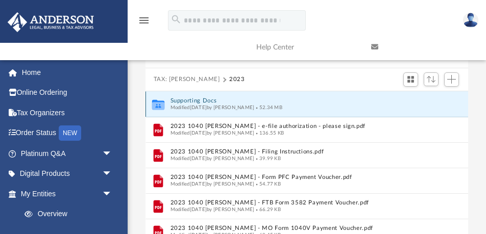
click at [199, 100] on button "Supporting Docs" at bounding box center [299, 100] width 259 height 7
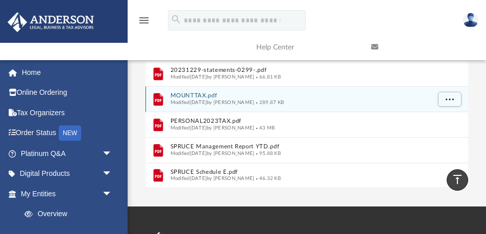
scroll to position [197, 0]
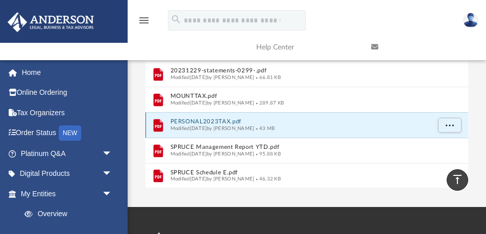
click at [198, 121] on button "PERSONAL2023TAX.pdf" at bounding box center [299, 121] width 259 height 7
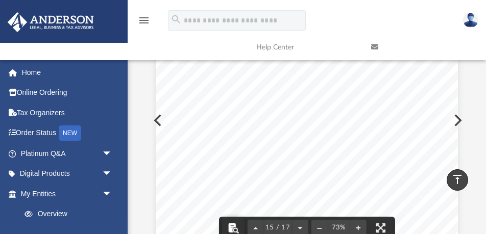
scroll to position [0, 0]
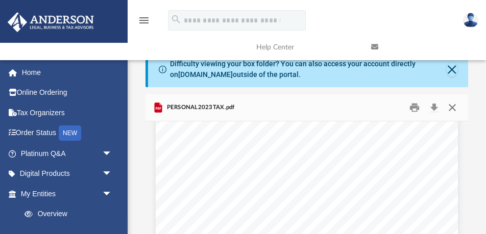
click at [452, 109] on button "Close" at bounding box center [452, 108] width 18 height 16
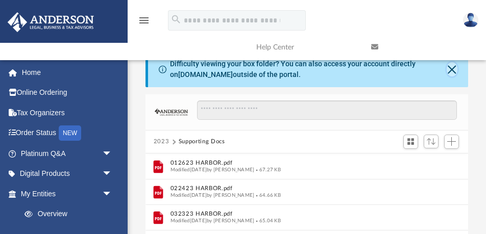
click at [451, 71] on button "Close" at bounding box center [452, 69] width 11 height 14
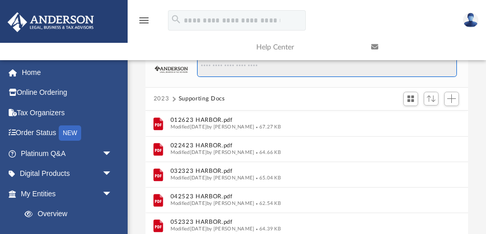
click at [227, 70] on input "Search files and folders" at bounding box center [327, 67] width 260 height 19
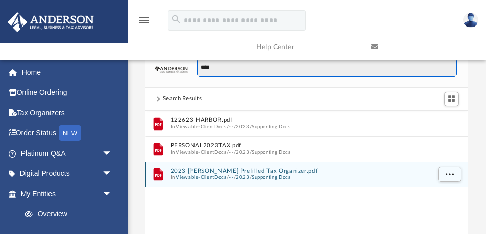
type input "****"
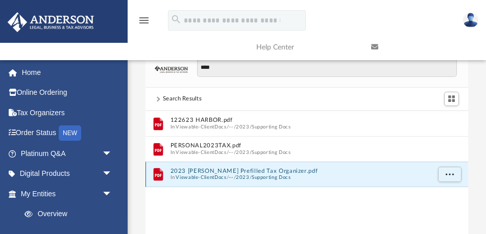
click at [236, 173] on button "2023 [PERSON_NAME] Prefilled Tax Organizer.pdf" at bounding box center [299, 170] width 259 height 7
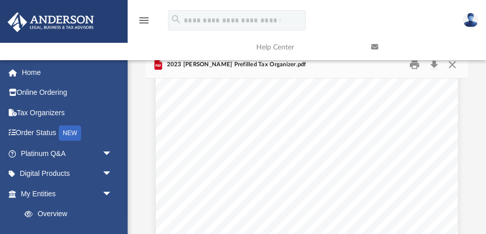
scroll to position [18716, 0]
click at [453, 65] on link at bounding box center [420, 47] width 115 height 40
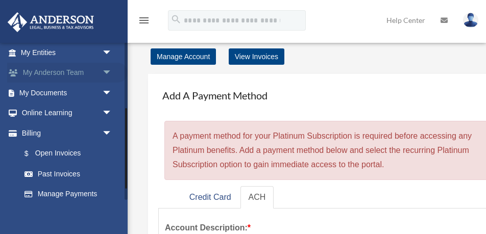
scroll to position [131, 0]
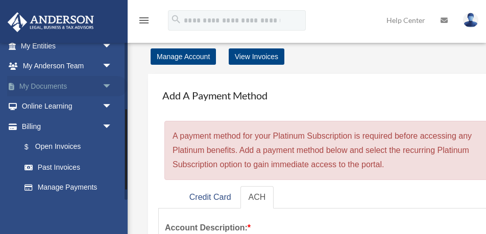
click at [106, 84] on span "arrow_drop_down" at bounding box center [112, 86] width 20 height 21
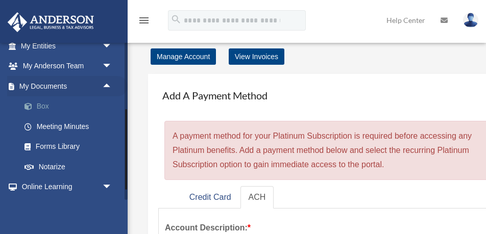
click at [46, 105] on link "Box" at bounding box center [70, 106] width 113 height 20
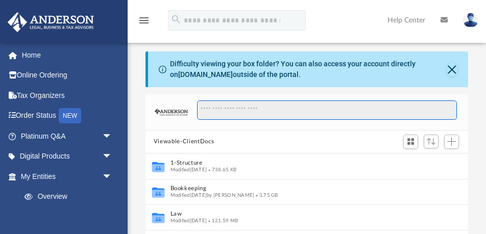
click at [280, 111] on input "Search files and folders" at bounding box center [327, 110] width 260 height 19
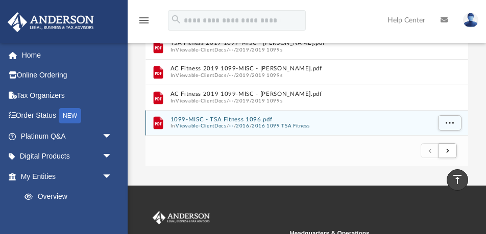
scroll to position [219, 0]
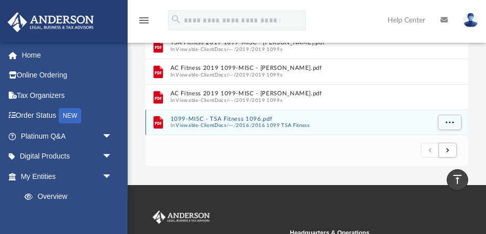
type input "******"
click at [218, 122] on button "Viewable-ClientDocs" at bounding box center [201, 125] width 51 height 7
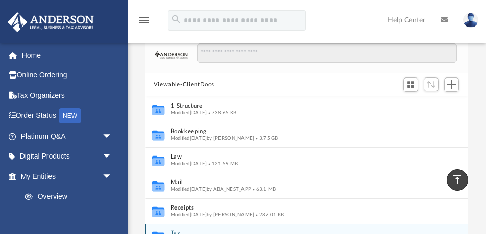
scroll to position [56, 0]
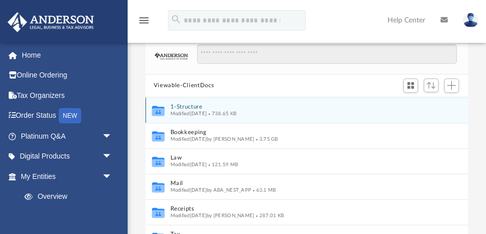
click at [198, 107] on button "1-Structure" at bounding box center [299, 107] width 259 height 7
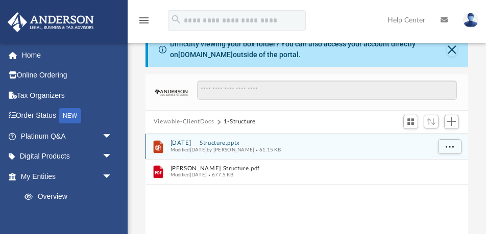
scroll to position [0, 0]
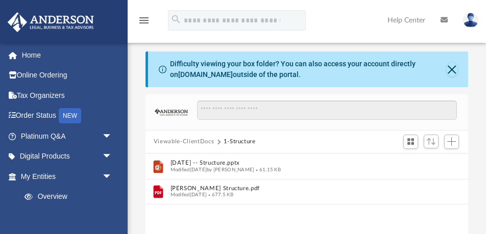
click at [181, 141] on button "Viewable-ClientDocs" at bounding box center [184, 141] width 60 height 9
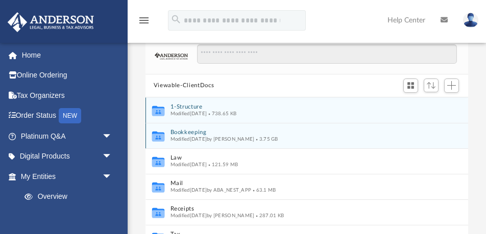
scroll to position [57, 0]
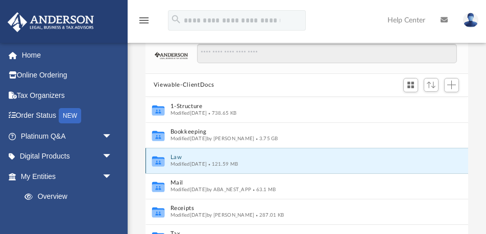
click at [180, 158] on button "Law" at bounding box center [299, 157] width 259 height 7
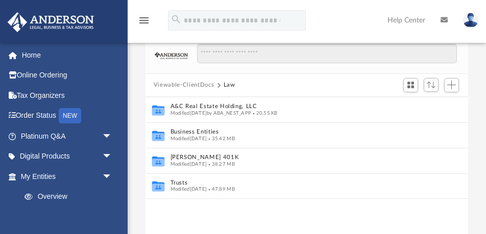
click at [191, 85] on button "Viewable-ClientDocs" at bounding box center [184, 85] width 60 height 9
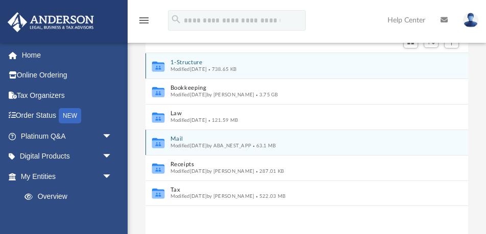
scroll to position [102, 0]
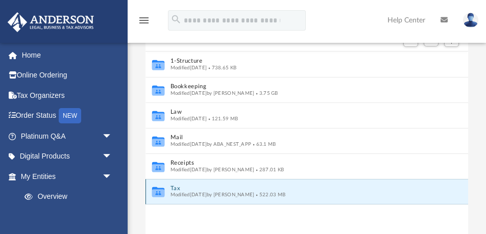
click at [175, 188] on button "Tax" at bounding box center [299, 188] width 259 height 7
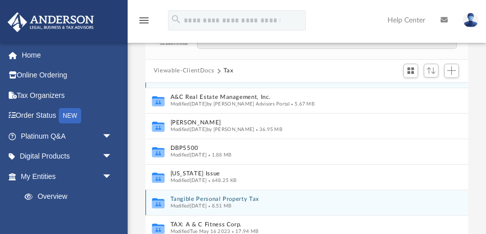
scroll to position [20, 0]
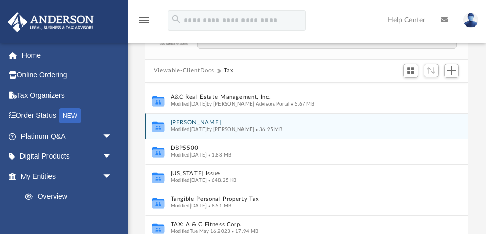
click at [188, 123] on button "[PERSON_NAME]" at bounding box center [299, 122] width 259 height 7
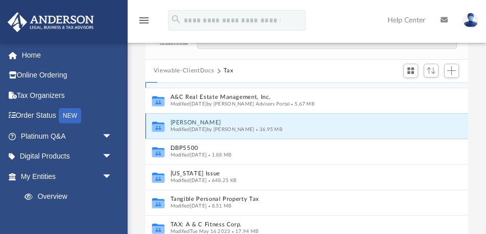
scroll to position [0, 0]
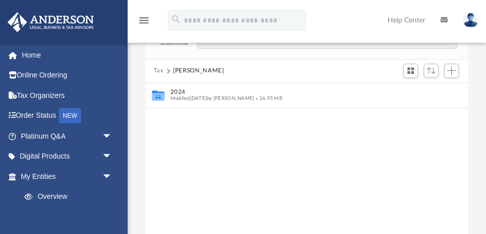
click at [159, 71] on button "Tax" at bounding box center [159, 70] width 10 height 9
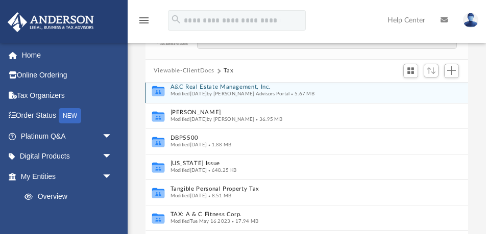
scroll to position [32, 0]
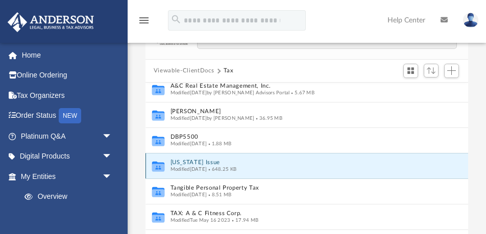
click at [185, 162] on button "[US_STATE] Issue" at bounding box center [299, 162] width 259 height 7
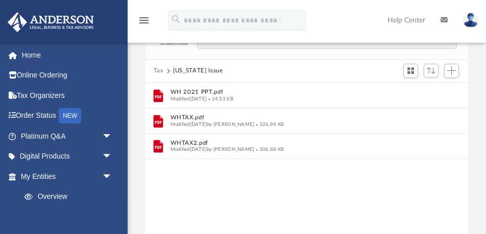
click at [160, 70] on button "Tax" at bounding box center [159, 70] width 10 height 9
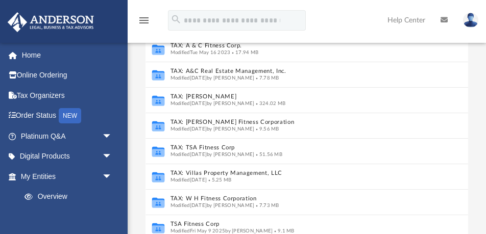
scroll to position [127, 0]
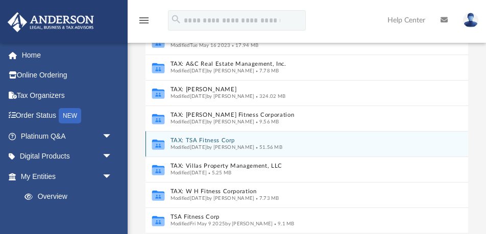
click at [186, 141] on button "TAX: TSA Fitness Corp" at bounding box center [299, 140] width 259 height 7
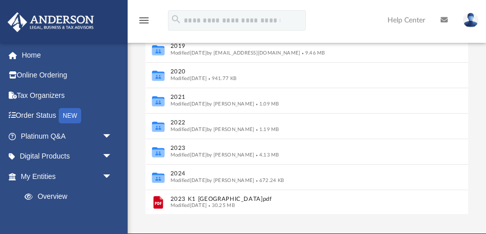
scroll to position [173, 0]
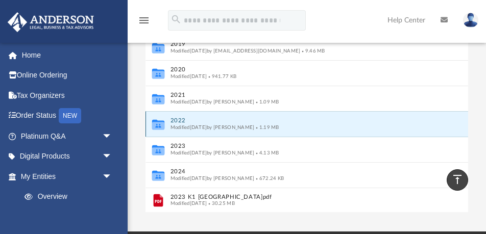
click at [179, 120] on button "2022" at bounding box center [299, 120] width 259 height 7
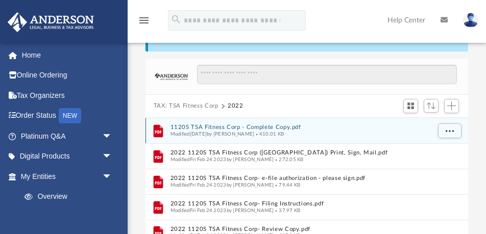
scroll to position [0, 0]
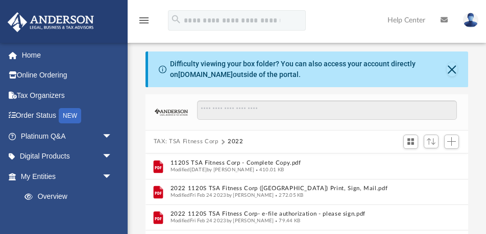
click at [171, 141] on button "TAX: TSA Fitness Corp" at bounding box center [186, 141] width 65 height 9
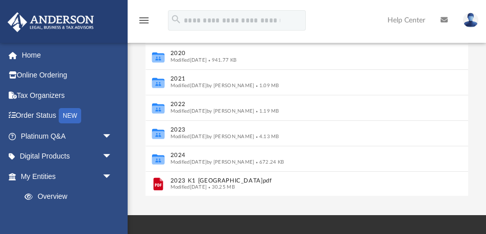
scroll to position [190, 0]
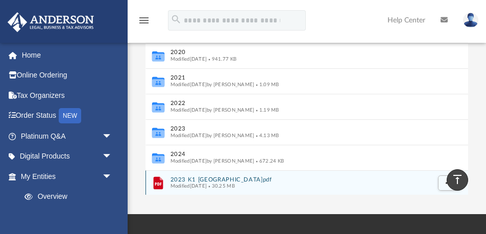
click at [180, 180] on button "2023 K1 [GEOGRAPHIC_DATA]pdf" at bounding box center [299, 179] width 259 height 7
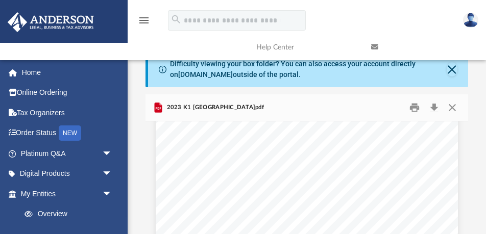
scroll to position [2534, 0]
click at [451, 106] on button "Close" at bounding box center [452, 108] width 18 height 16
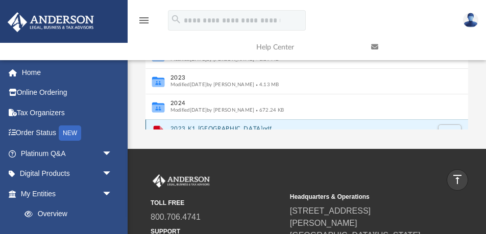
scroll to position [5, 0]
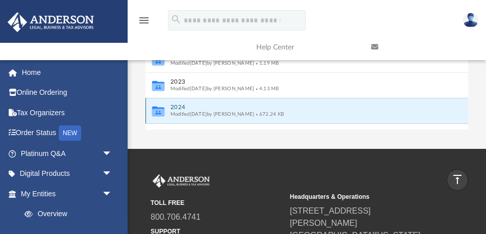
click at [183, 106] on button "2024" at bounding box center [299, 107] width 259 height 7
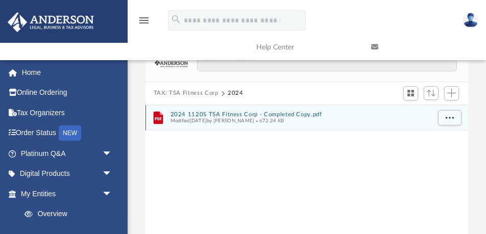
scroll to position [0, 0]
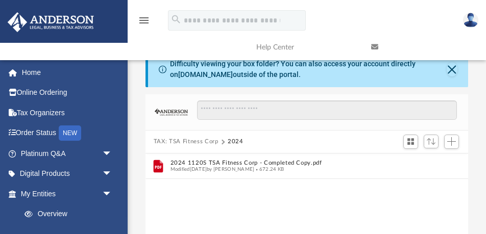
click at [160, 141] on button "TAX: TSA Fitness Corp" at bounding box center [186, 141] width 65 height 9
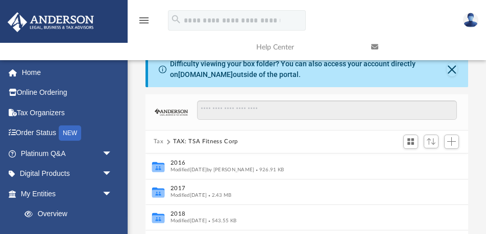
click at [160, 141] on button "Tax" at bounding box center [159, 141] width 10 height 9
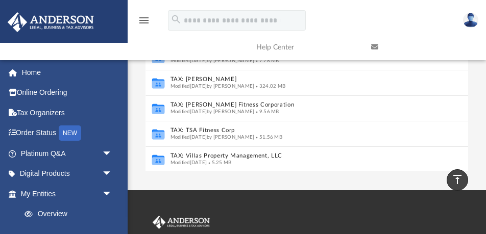
scroll to position [72, 0]
